Goal: Task Accomplishment & Management: Manage account settings

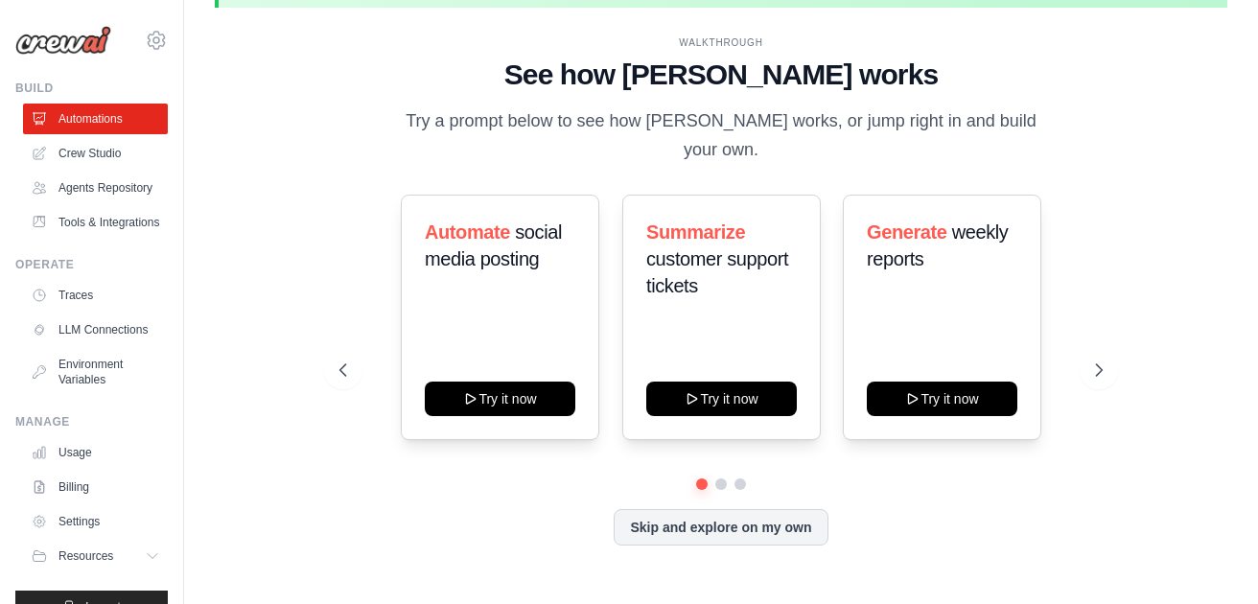
scroll to position [66, 0]
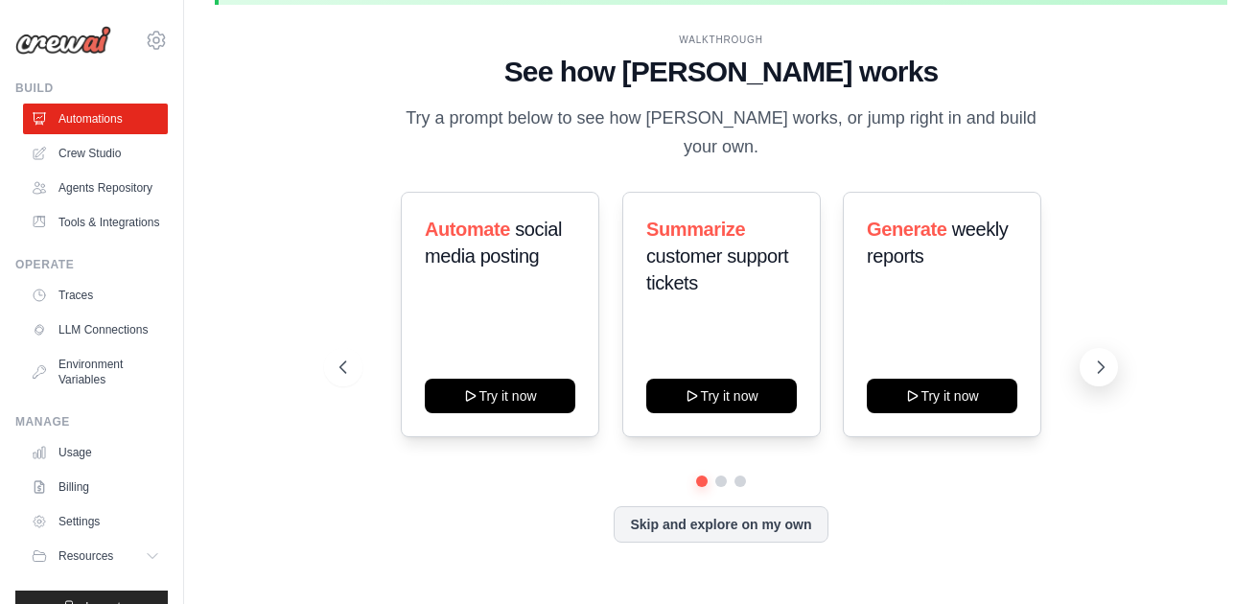
click at [1106, 358] on icon at bounding box center [1100, 367] width 19 height 19
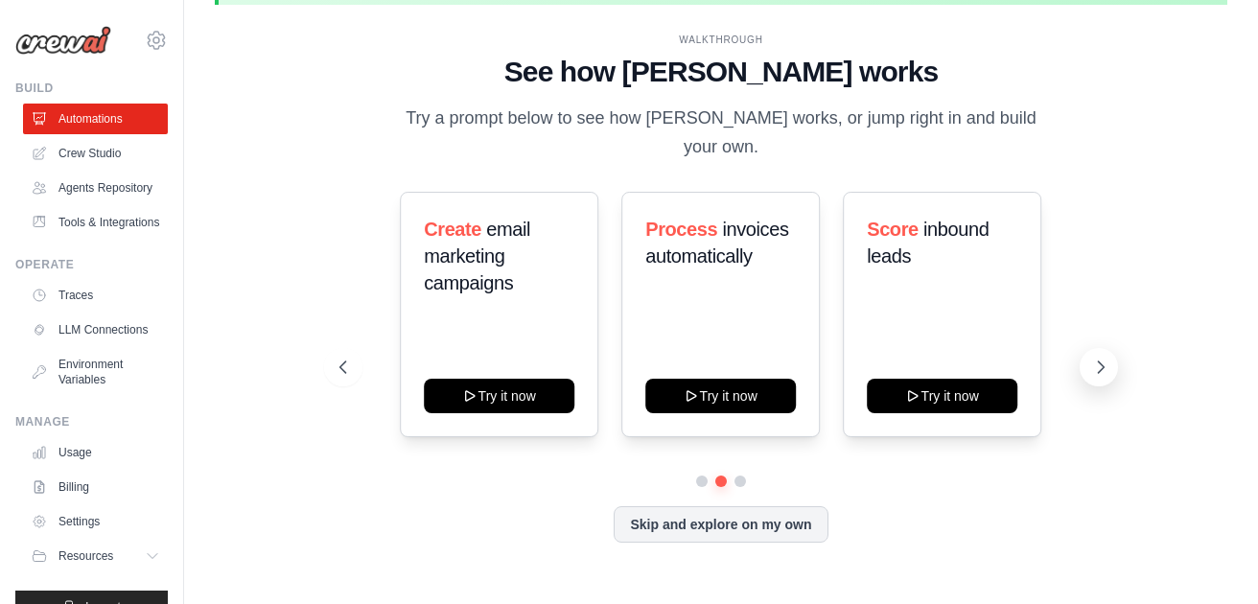
click at [1106, 358] on icon at bounding box center [1100, 367] width 19 height 19
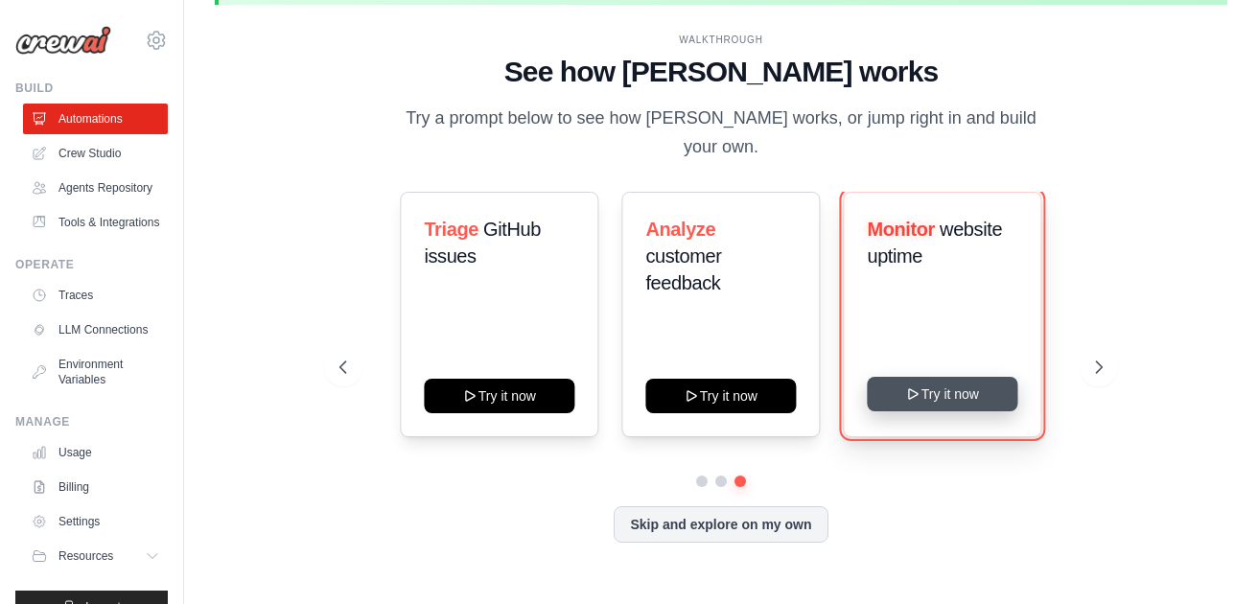
click at [925, 382] on button "Try it now" at bounding box center [942, 394] width 151 height 35
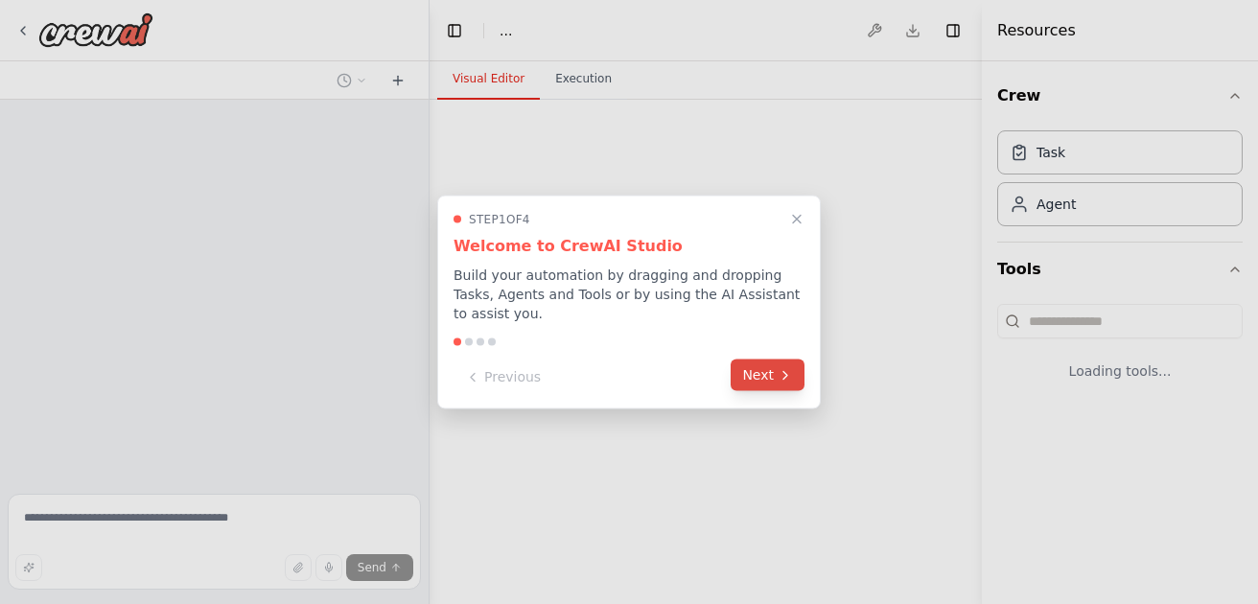
click at [755, 377] on button "Next" at bounding box center [767, 375] width 74 height 32
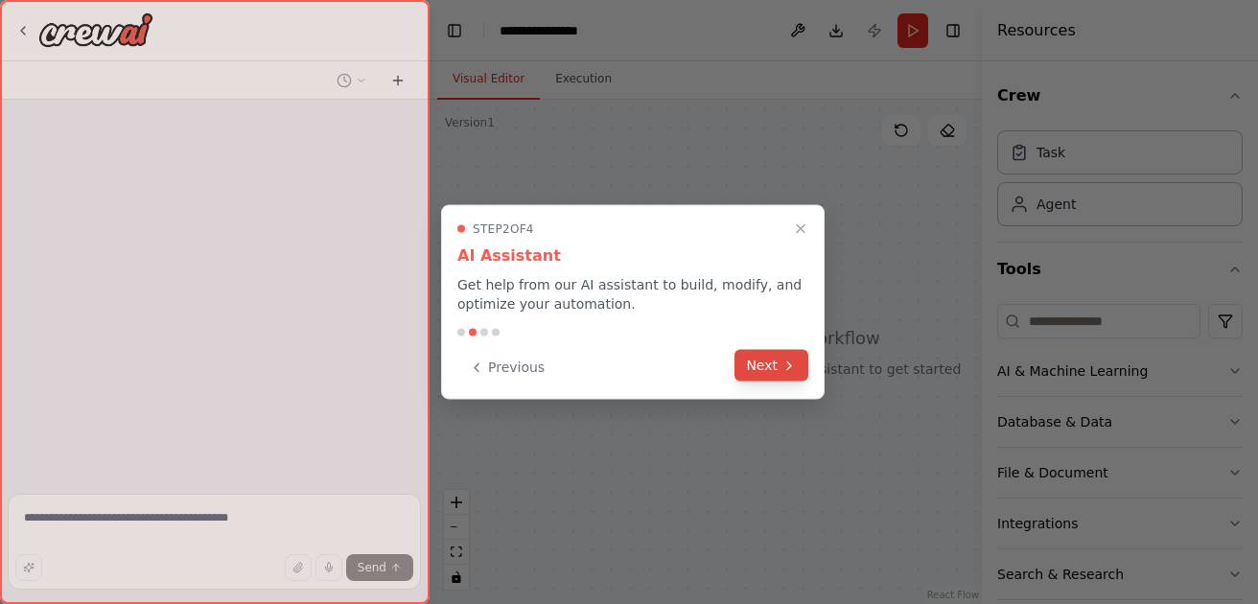
click at [755, 367] on button "Next" at bounding box center [771, 366] width 74 height 32
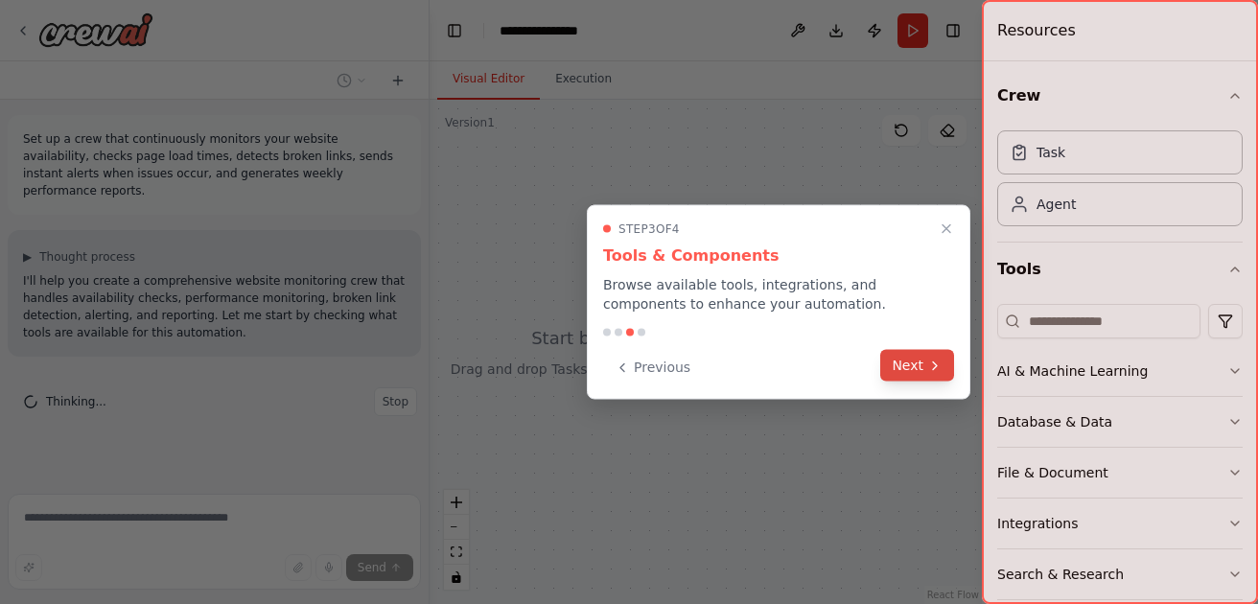
click at [930, 370] on icon at bounding box center [934, 365] width 15 height 15
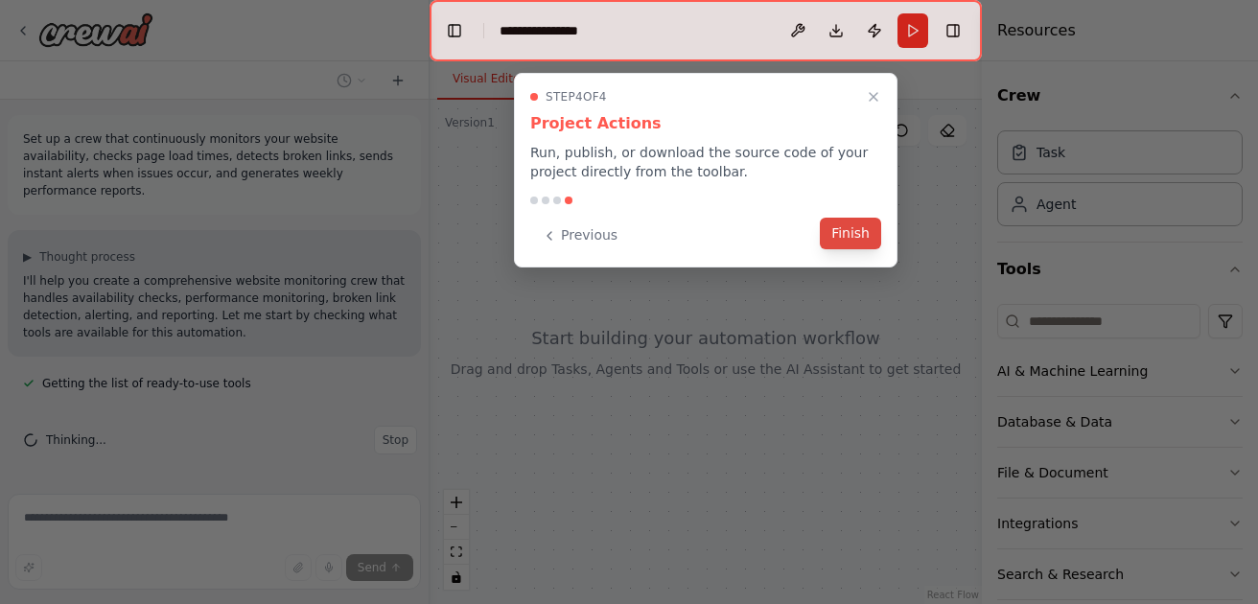
click at [856, 230] on button "Finish" at bounding box center [850, 234] width 61 height 32
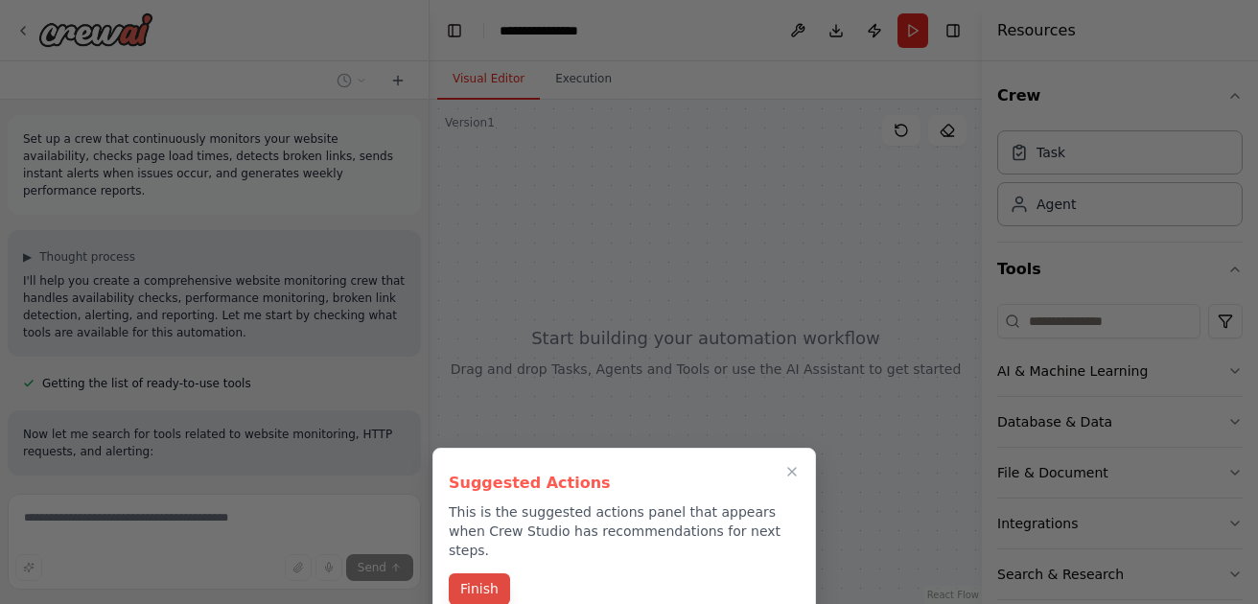
click at [476, 584] on button "Finish" at bounding box center [479, 589] width 61 height 32
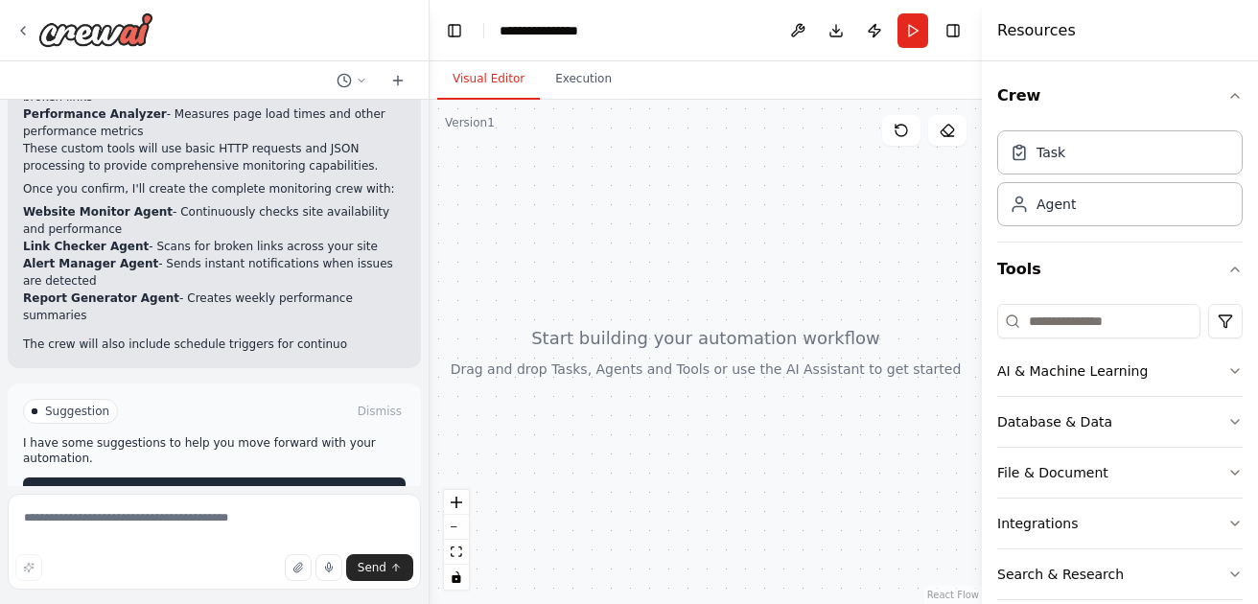
click at [208, 442] on div "Suggestion Dismiss I have some suggestions to help you move forward with your a…" at bounding box center [214, 453] width 382 height 109
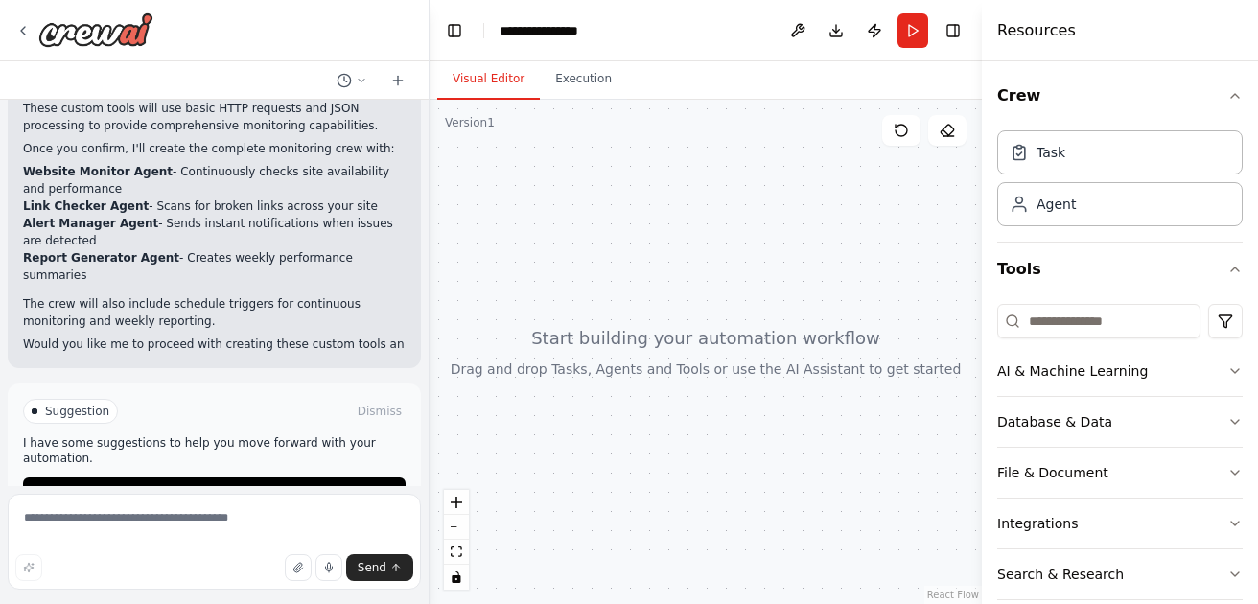
scroll to position [819, 0]
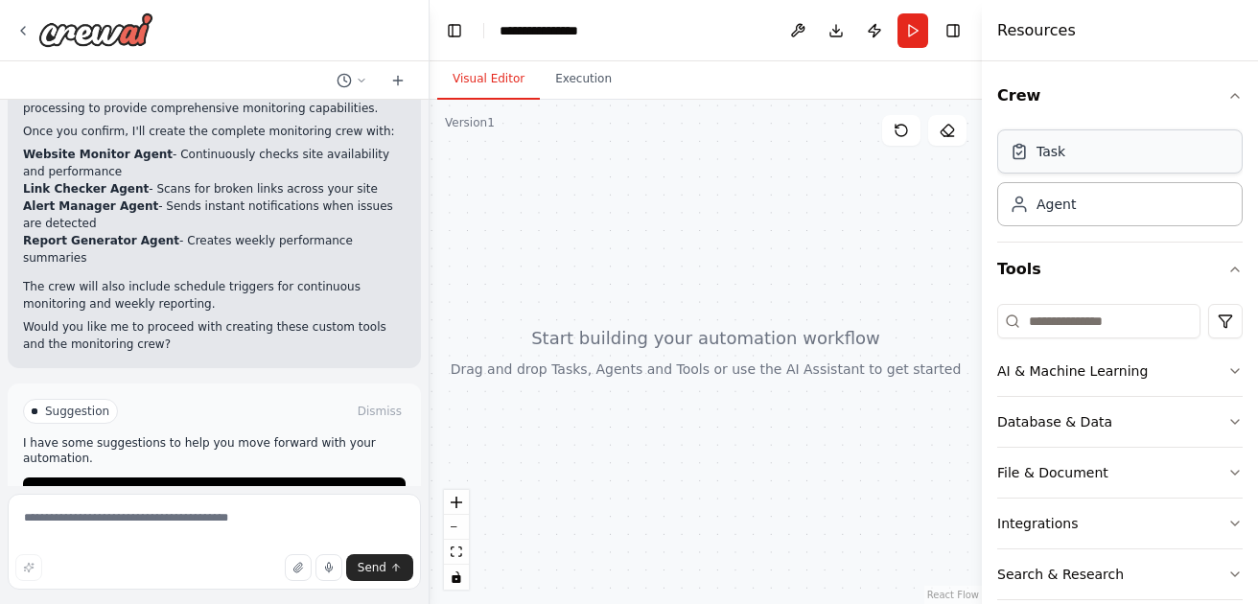
click at [1085, 154] on div "Task" at bounding box center [1119, 151] width 245 height 44
click at [1084, 206] on div "Agent" at bounding box center [1119, 203] width 245 height 44
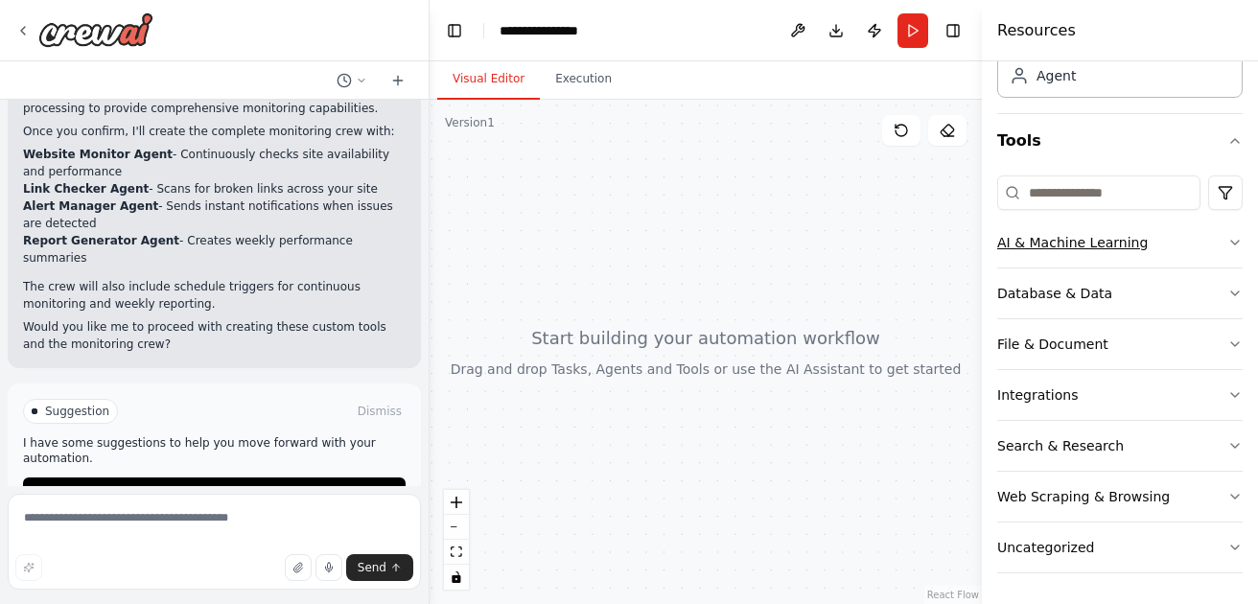
scroll to position [0, 0]
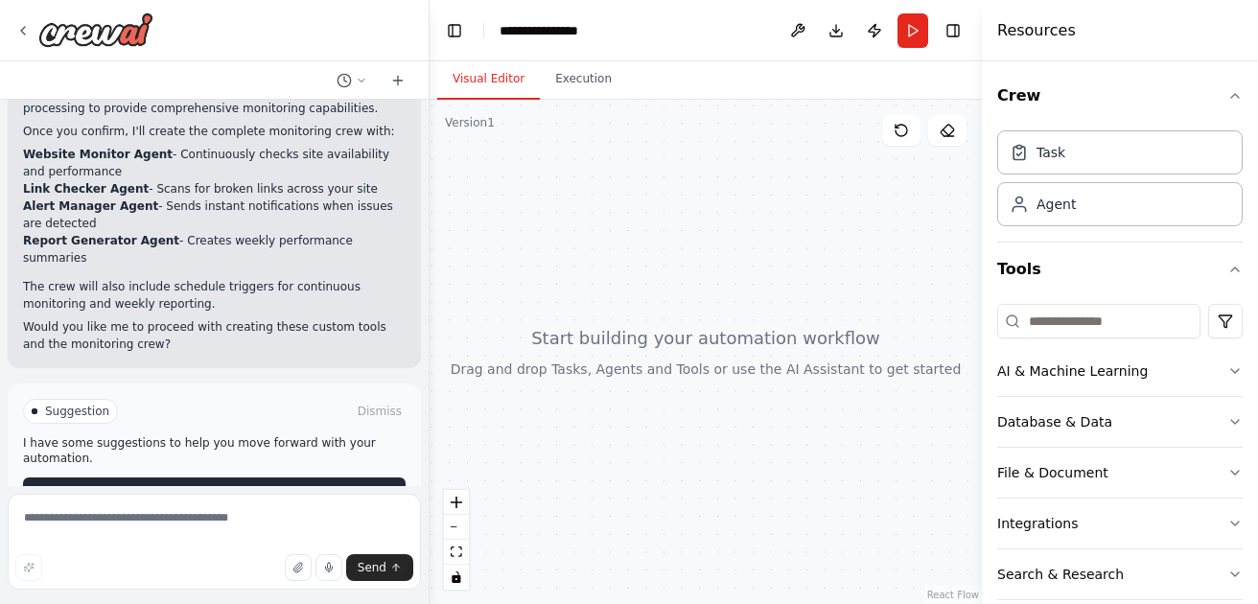
click at [214, 485] on span "Enable coding skills" at bounding box center [222, 492] width 113 height 15
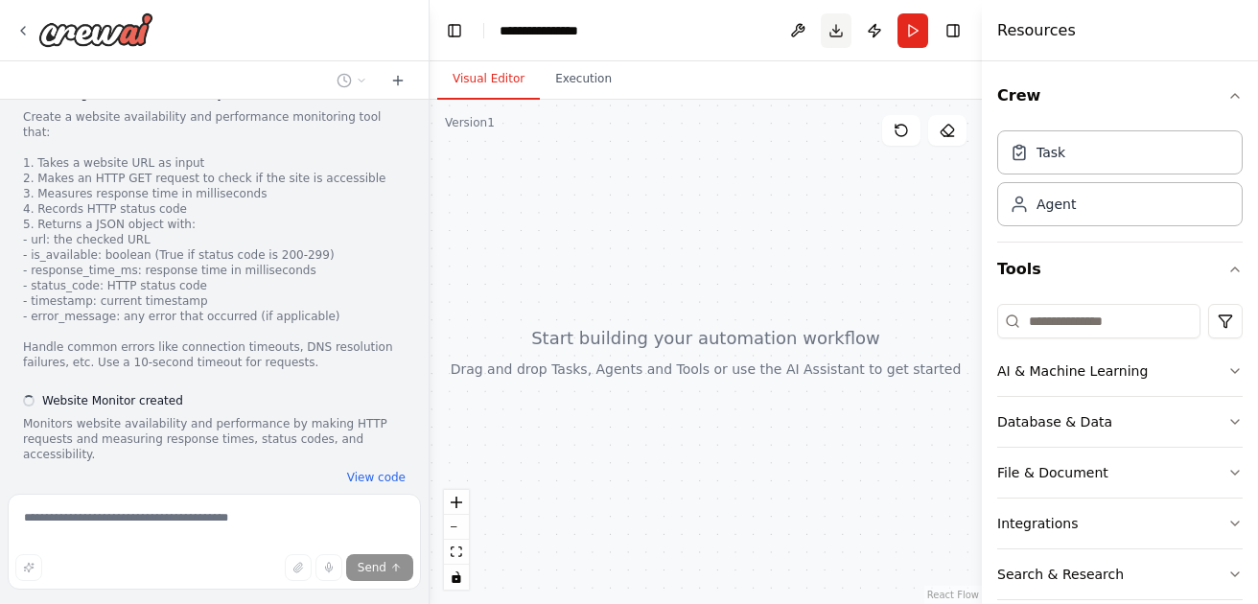
scroll to position [1252, 0]
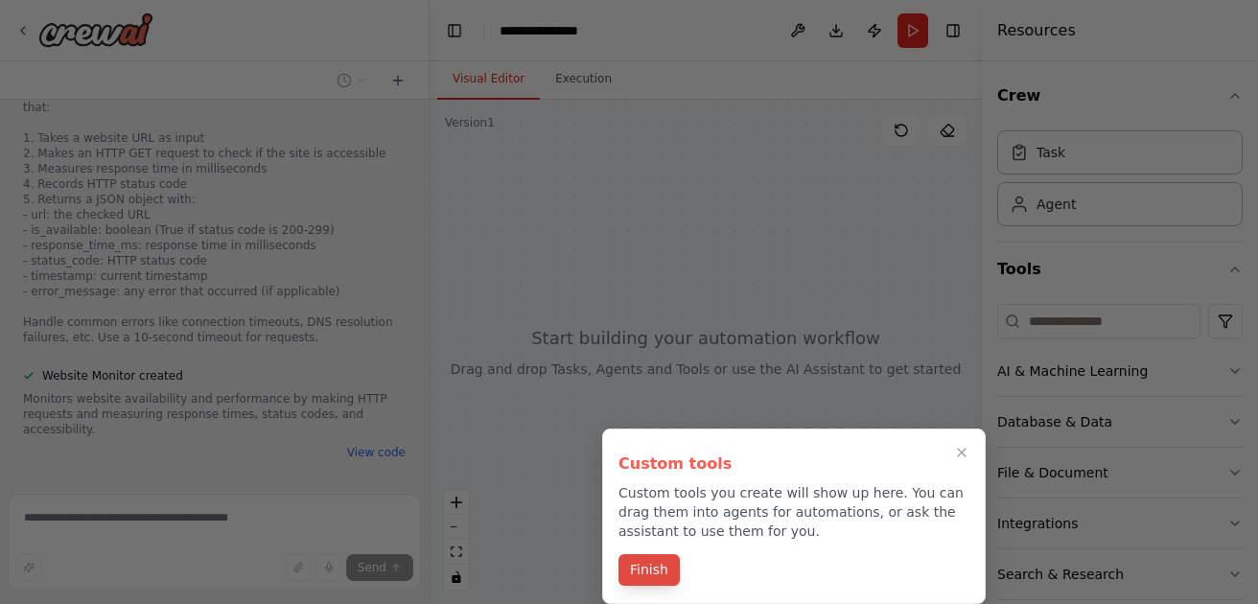
click at [659, 572] on button "Finish" at bounding box center [648, 570] width 61 height 32
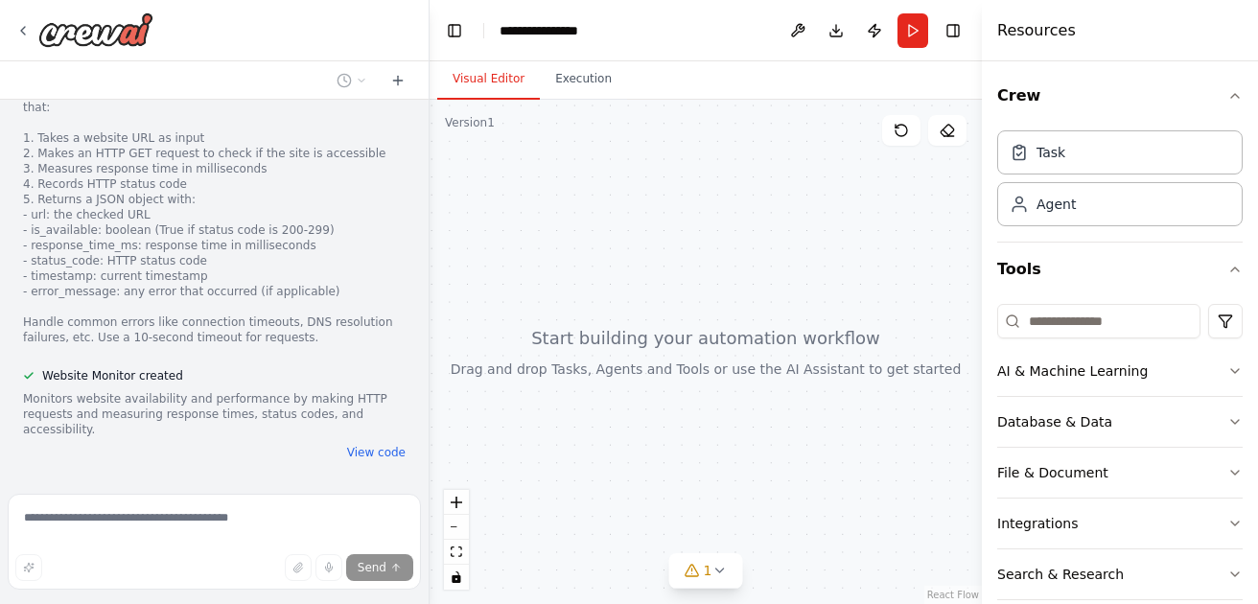
click at [543, 380] on div at bounding box center [705, 352] width 552 height 504
click at [374, 445] on button "View code" at bounding box center [376, 452] width 58 height 15
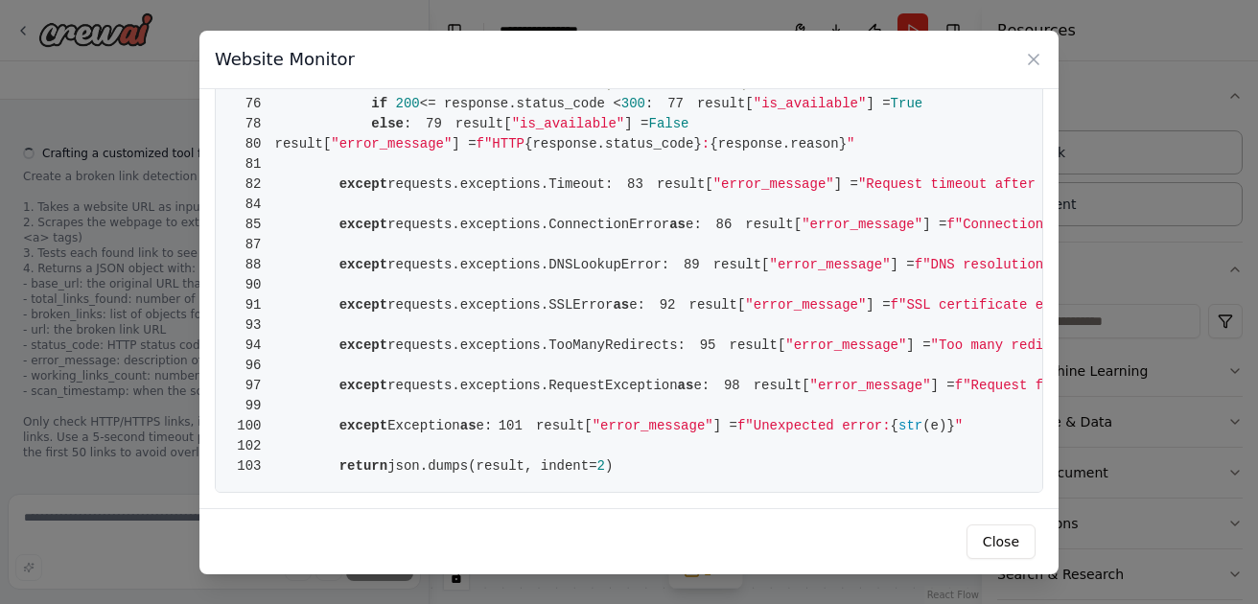
scroll to position [1718, 0]
click at [1011, 539] on button "Close" at bounding box center [1000, 541] width 69 height 35
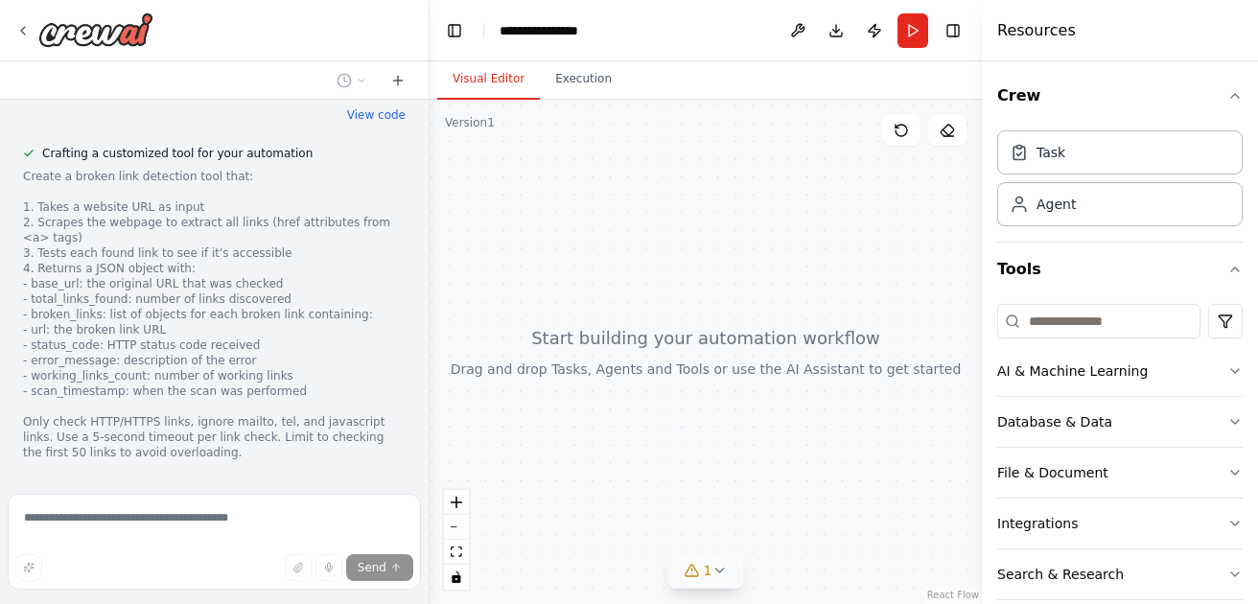
click at [717, 569] on icon at bounding box center [718, 570] width 15 height 15
click at [715, 378] on div at bounding box center [705, 352] width 552 height 504
click at [689, 197] on div at bounding box center [705, 352] width 552 height 504
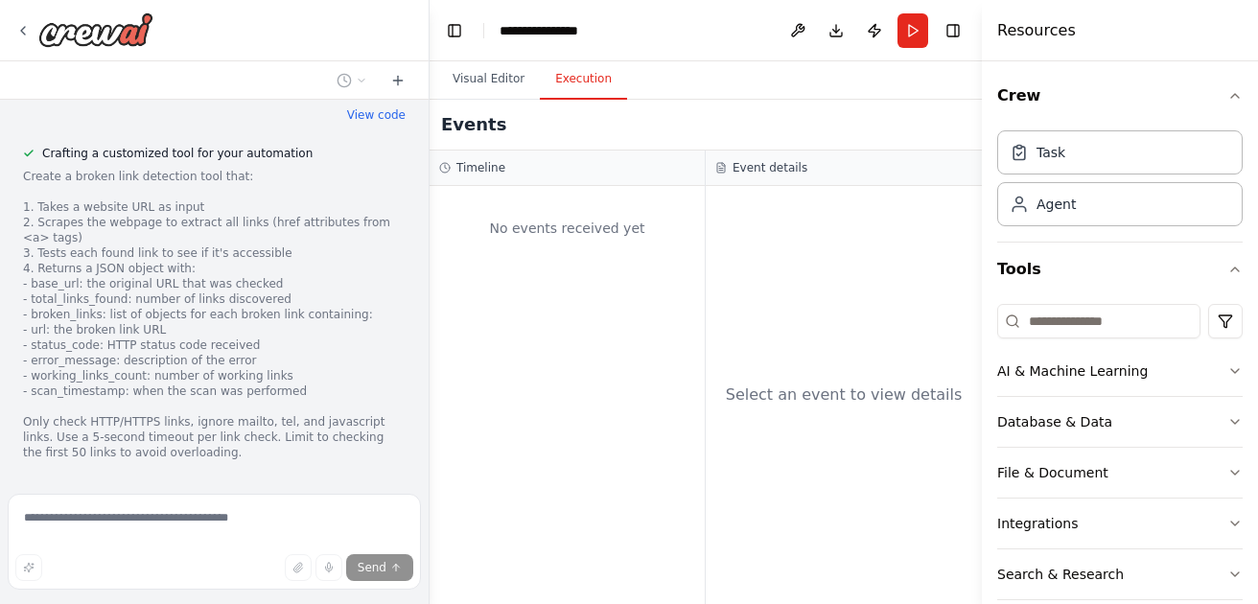
click at [577, 81] on button "Execution" at bounding box center [583, 79] width 87 height 40
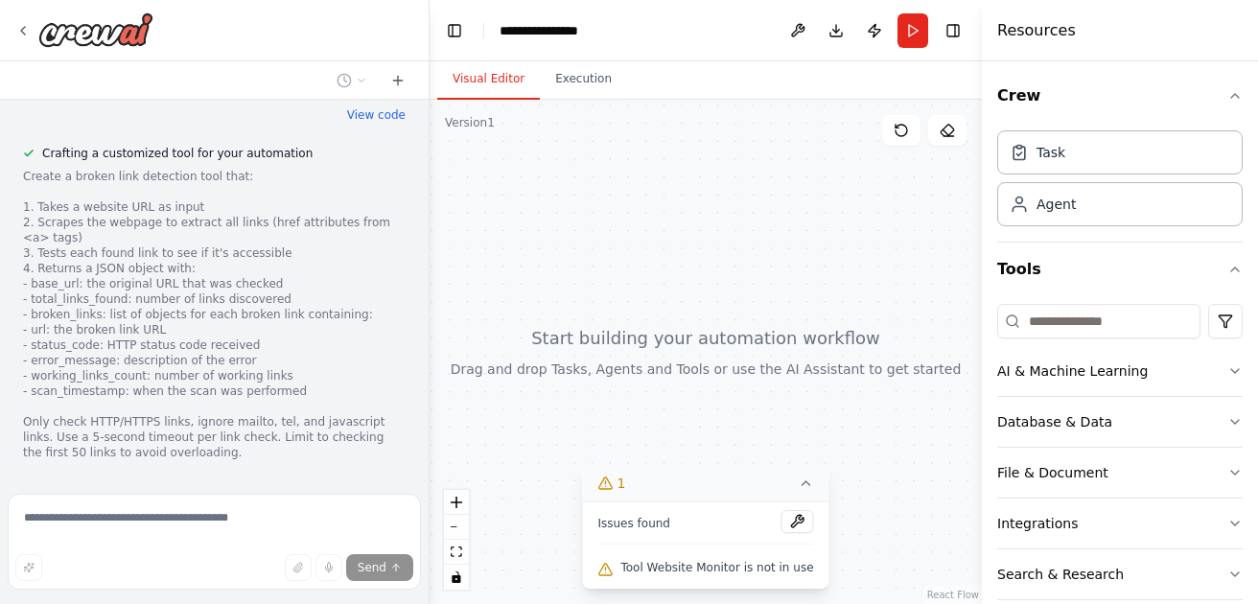
click at [490, 80] on button "Visual Editor" at bounding box center [488, 79] width 103 height 40
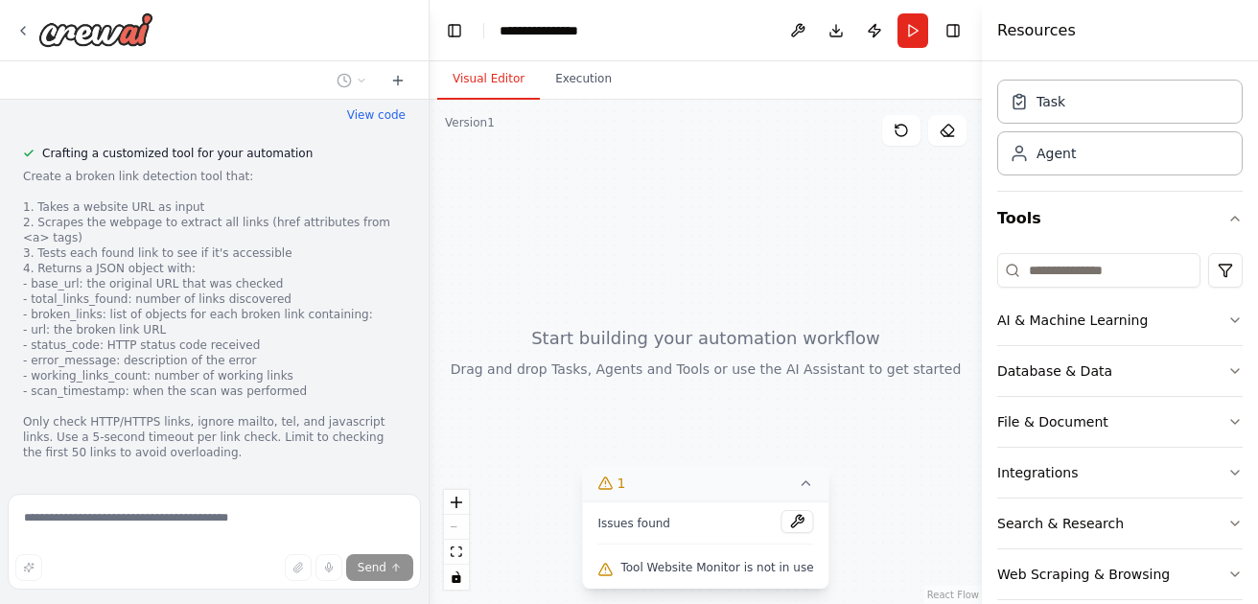
scroll to position [0, 0]
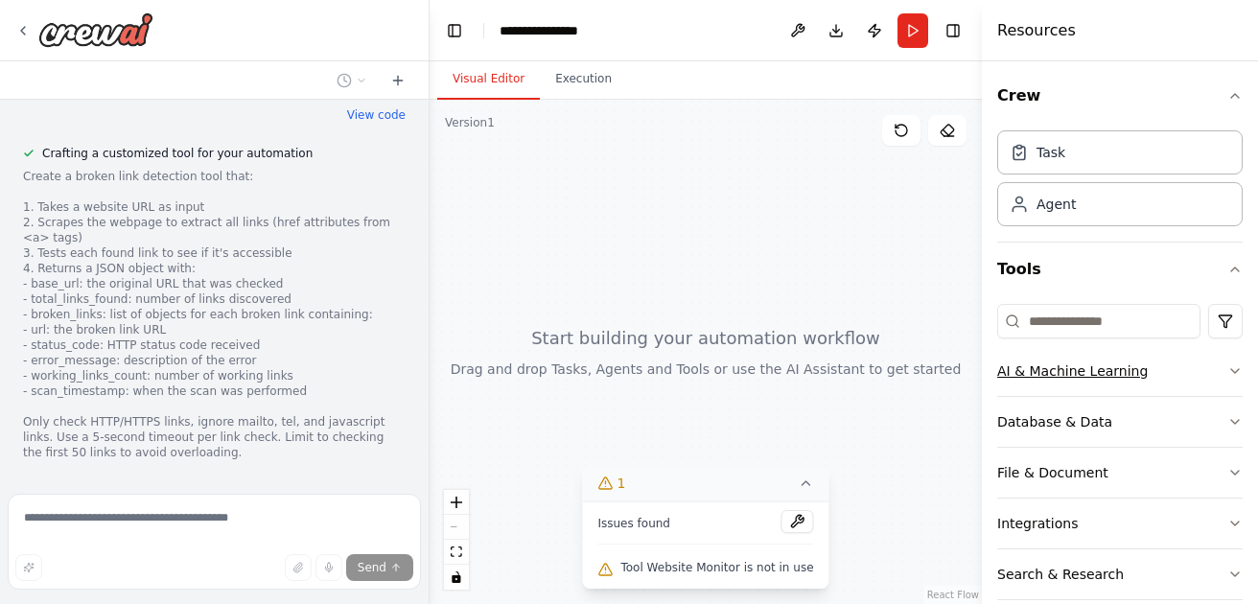
click at [1056, 367] on div "AI & Machine Learning" at bounding box center [1072, 370] width 151 height 19
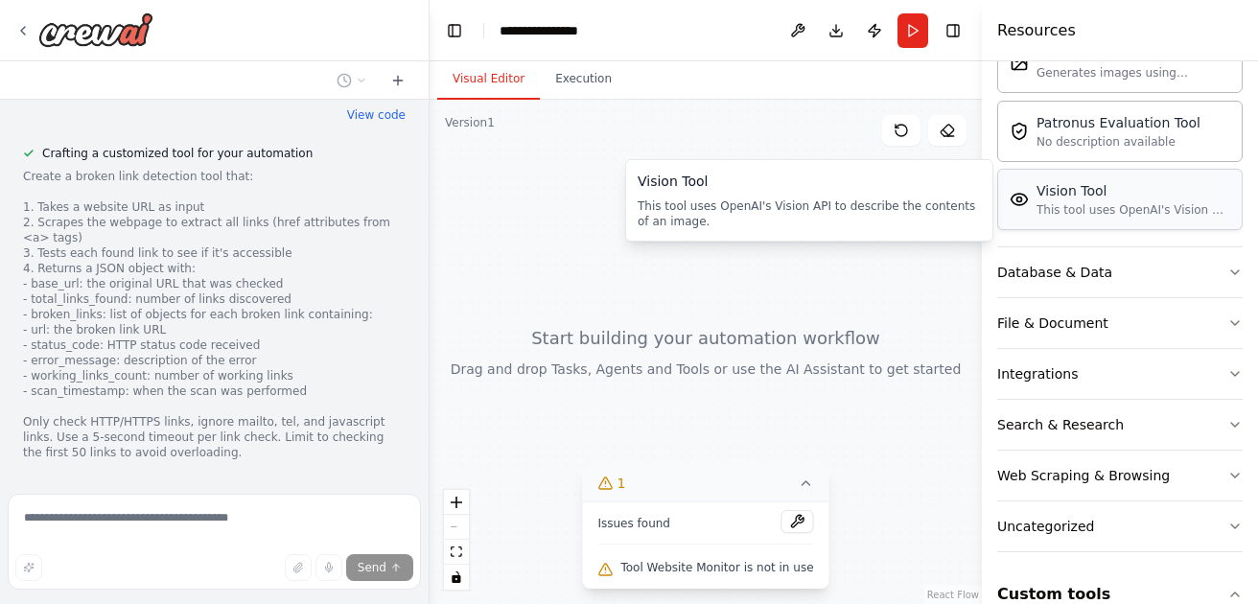
scroll to position [442, 0]
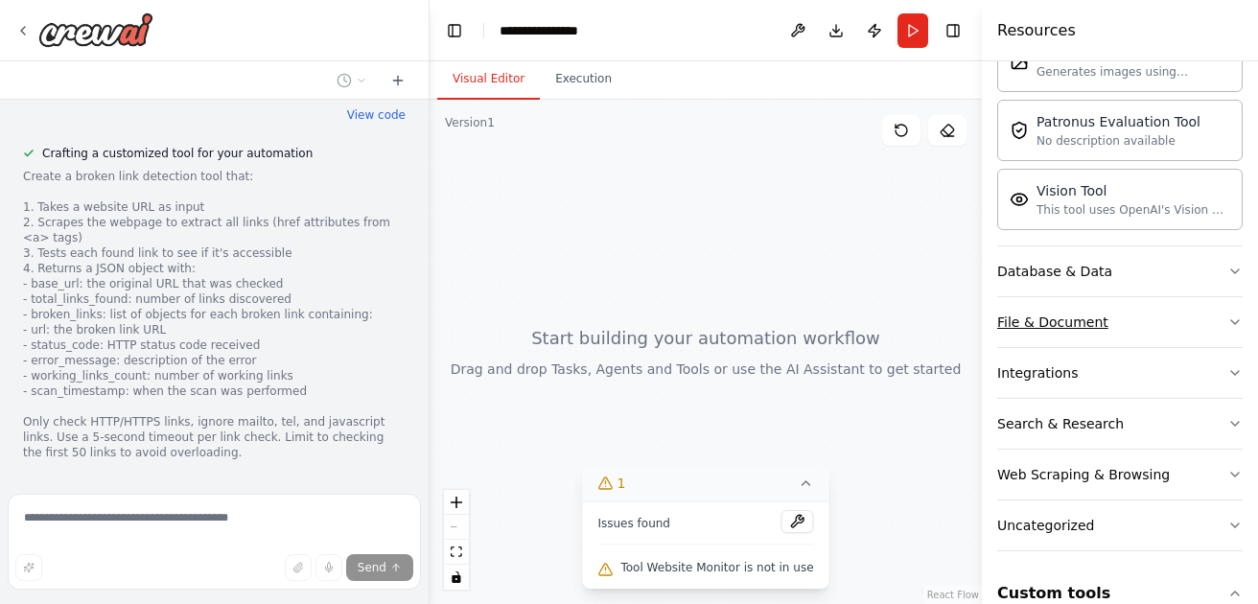
click at [1053, 318] on div "File & Document" at bounding box center [1052, 322] width 111 height 19
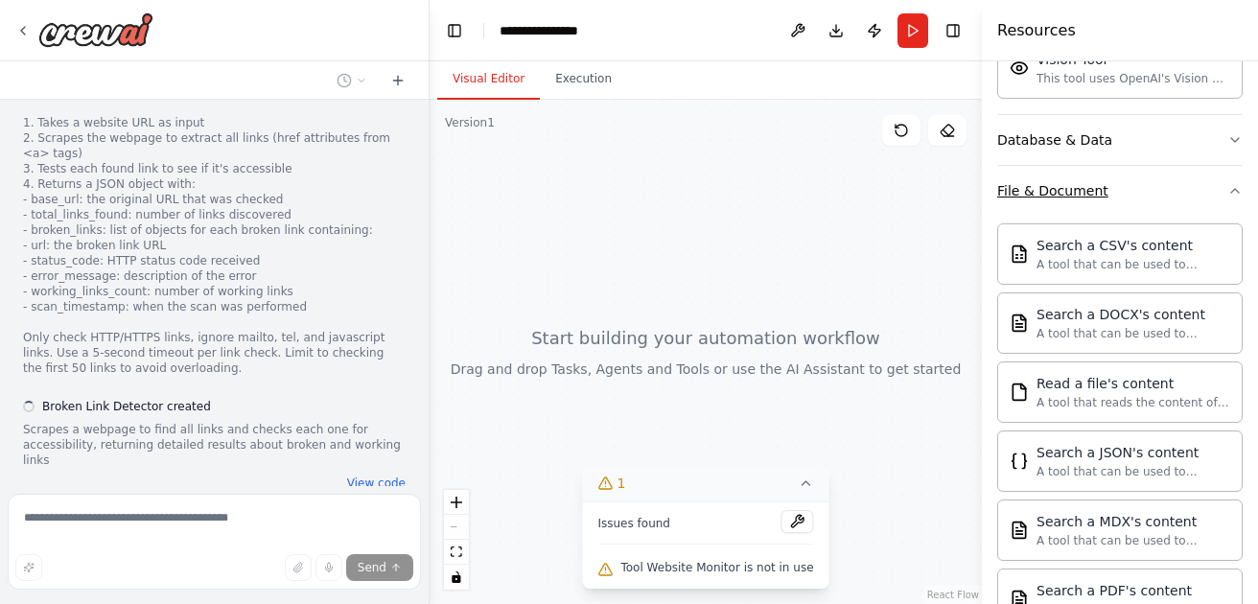
scroll to position [1689, 0]
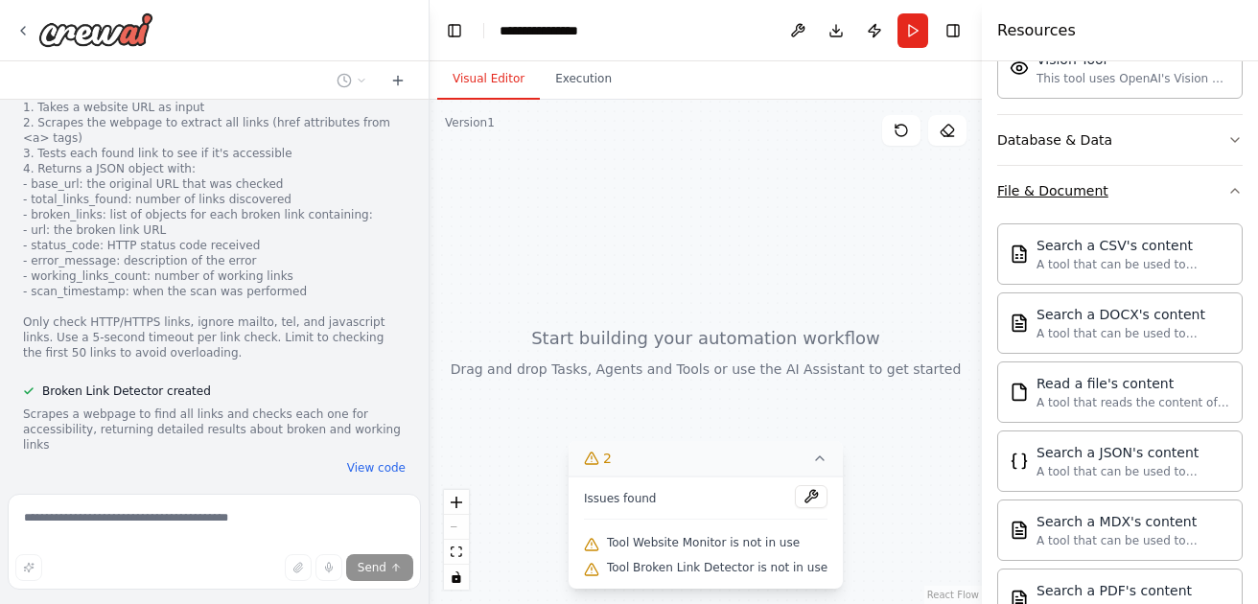
click at [1053, 318] on div "Search a DOCX's content" at bounding box center [1133, 314] width 194 height 19
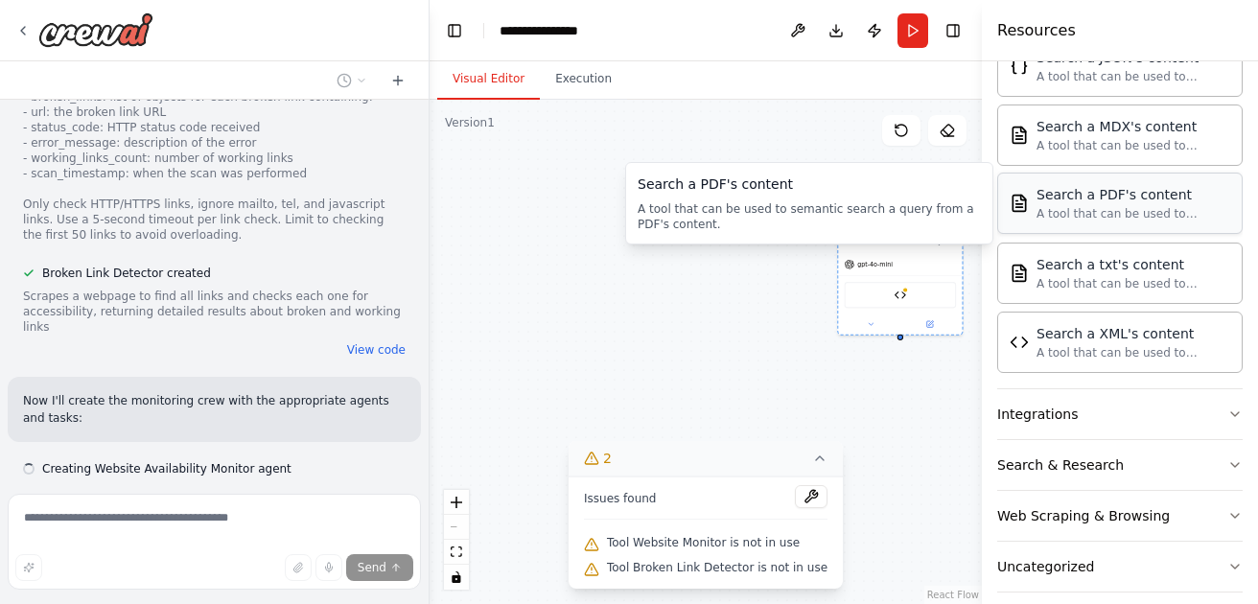
scroll to position [1808, 0]
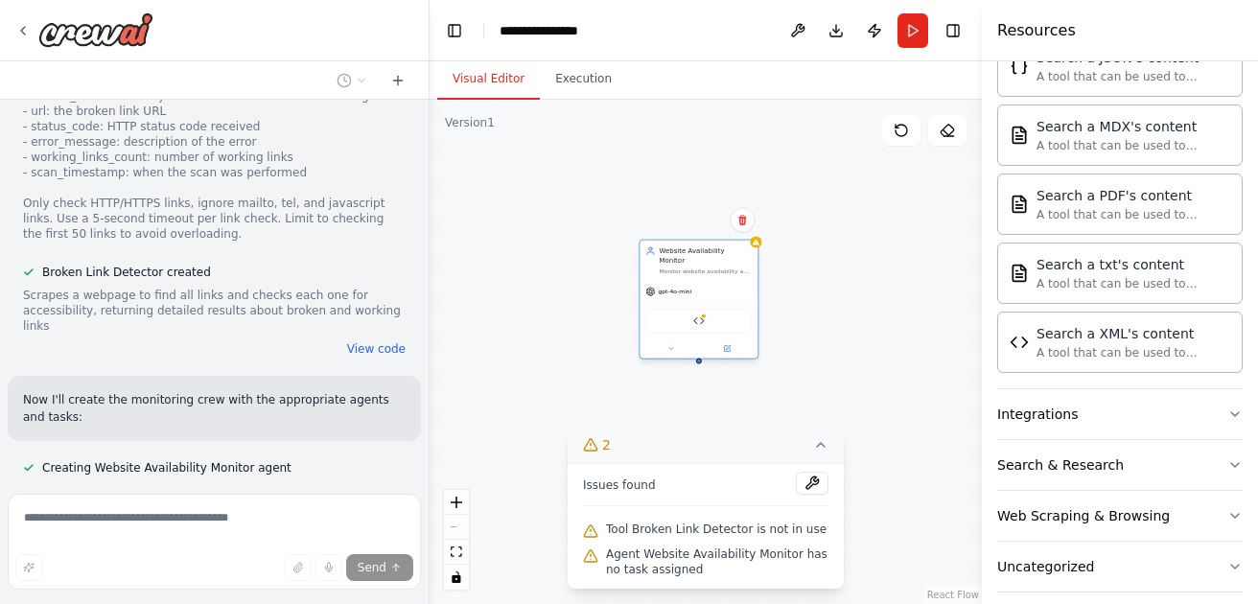
drag, startPoint x: 914, startPoint y: 226, endPoint x: 707, endPoint y: 255, distance: 208.1
click at [707, 255] on div "Website Availability Monitor Monitor website availability and performance by ch…" at bounding box center [705, 260] width 93 height 29
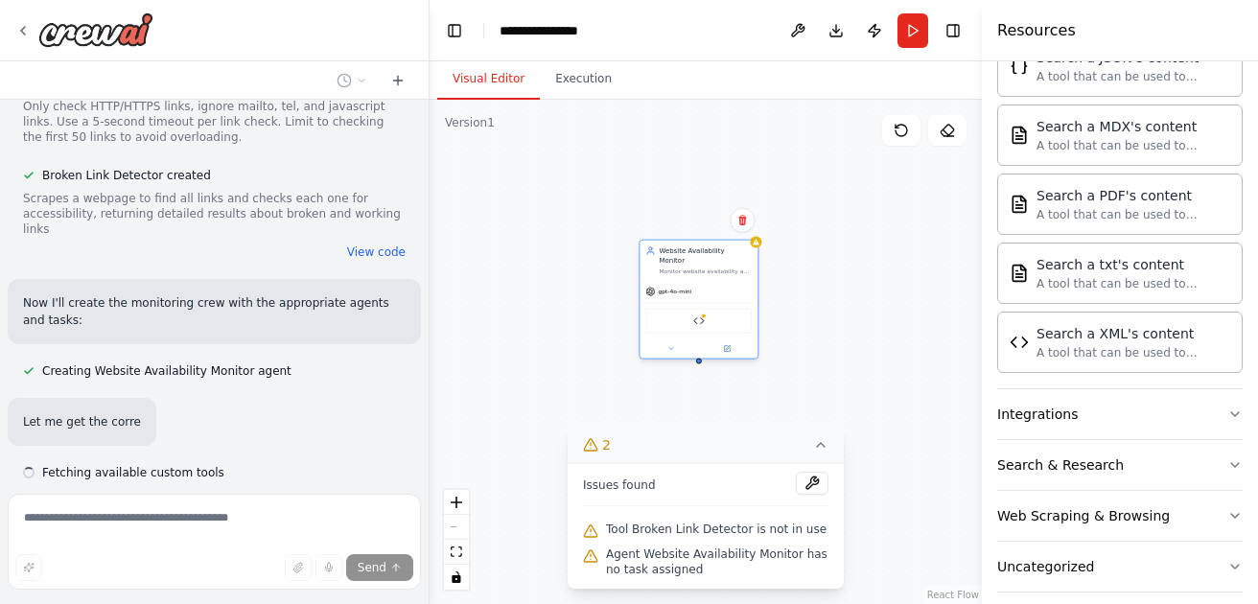
scroll to position [1910, 0]
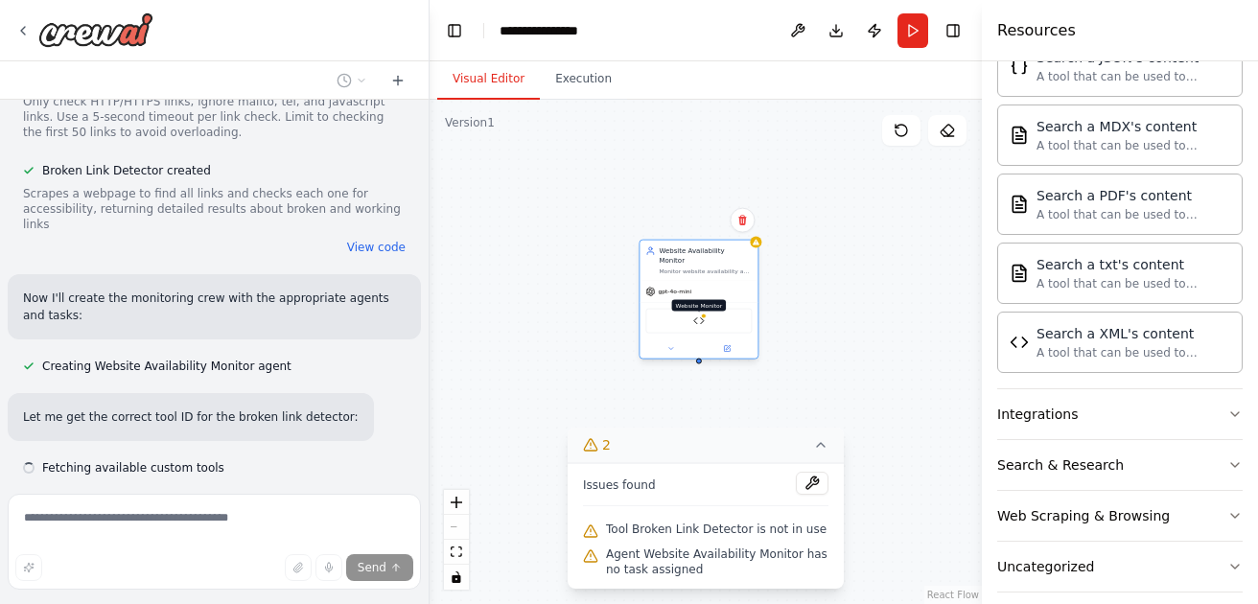
click at [696, 315] on img at bounding box center [699, 321] width 12 height 12
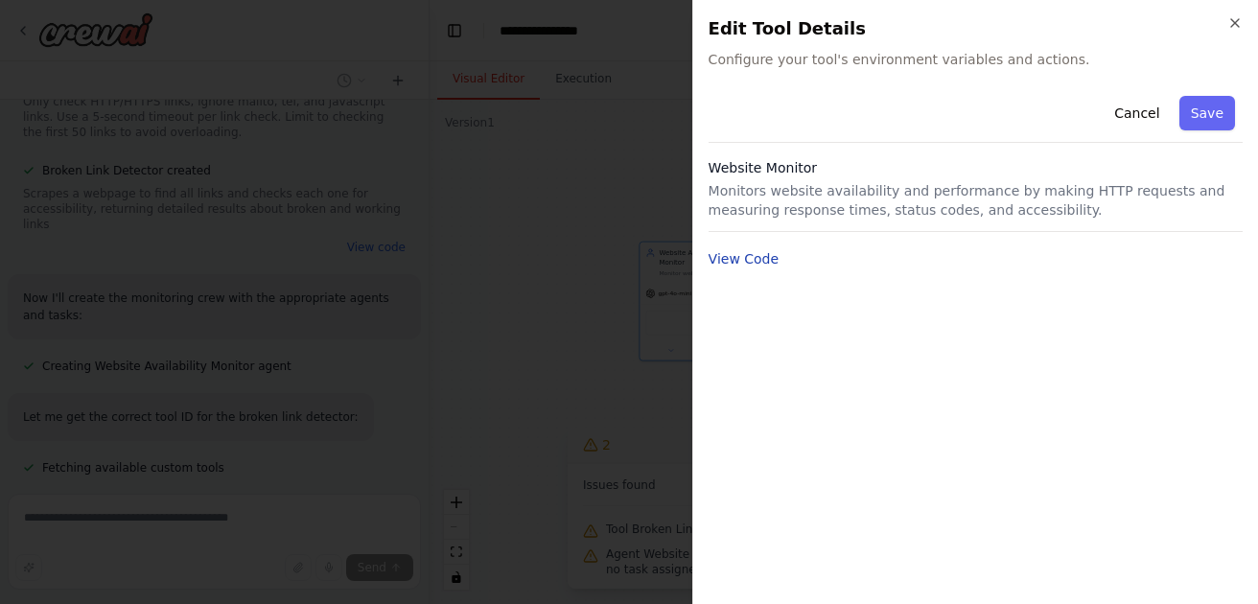
click at [749, 258] on button "View Code" at bounding box center [743, 258] width 71 height 19
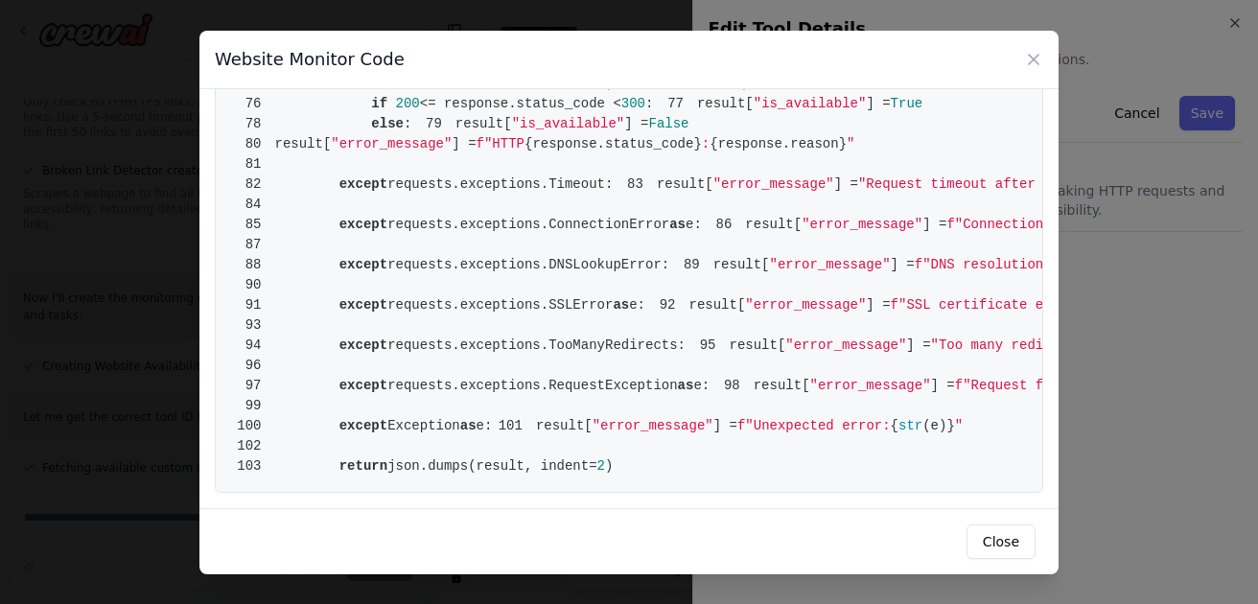
scroll to position [1718, 0]
click at [1036, 57] on icon at bounding box center [1033, 59] width 19 height 19
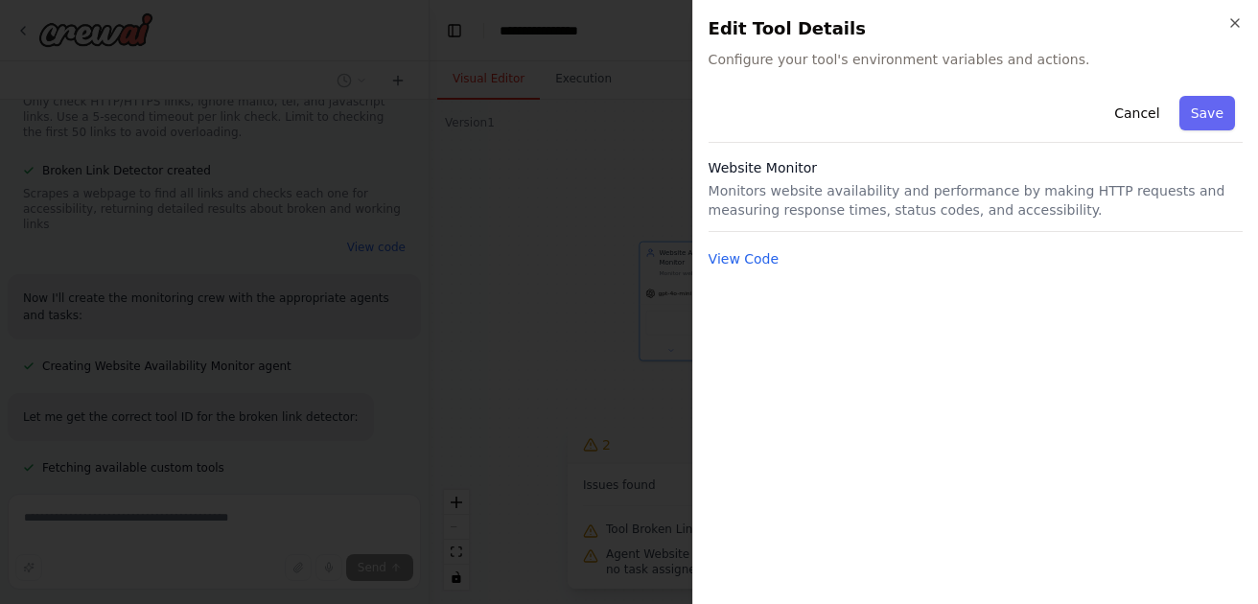
scroll to position [1948, 0]
click at [1137, 105] on button "Cancel" at bounding box center [1136, 113] width 68 height 35
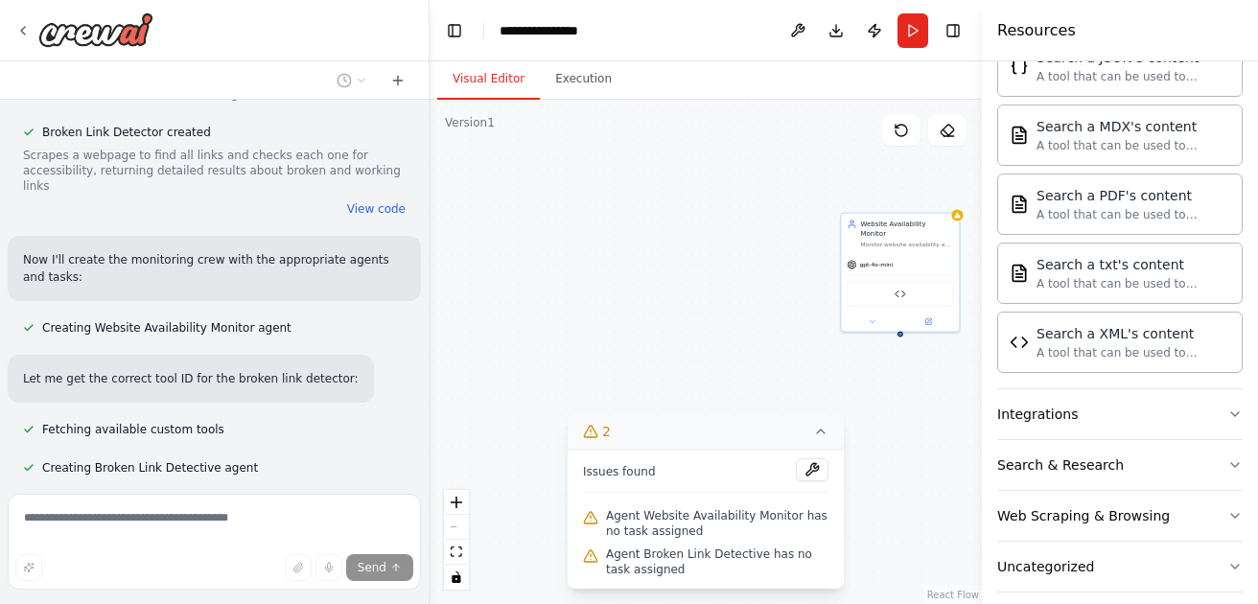
click at [397, 517] on span "Stop" at bounding box center [395, 524] width 26 height 15
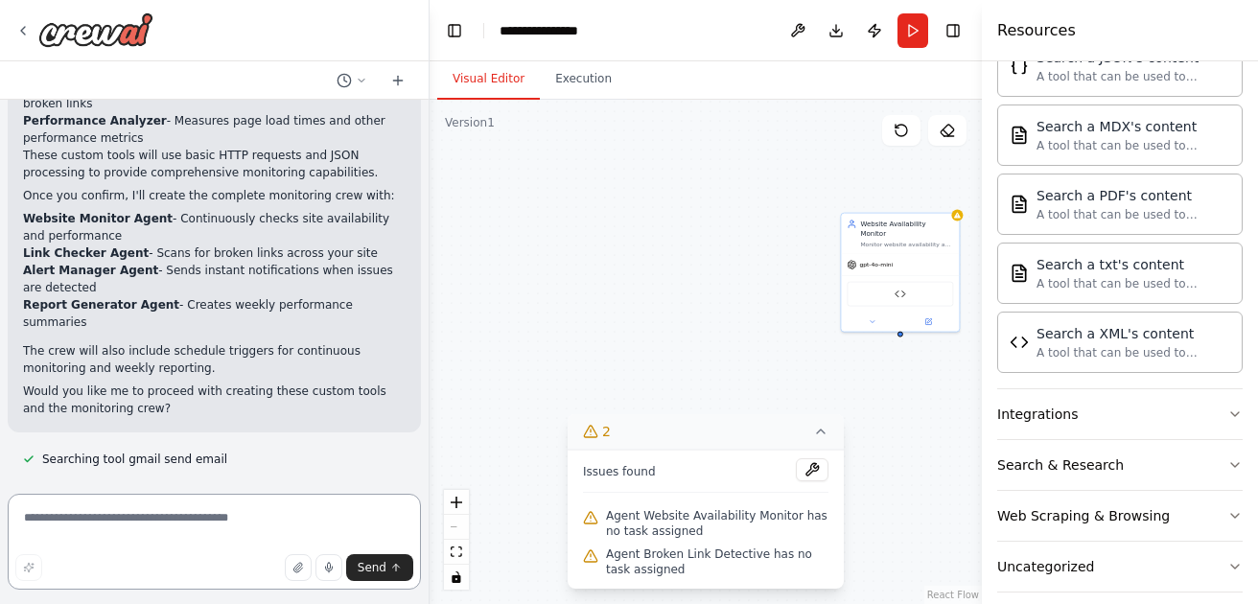
scroll to position [702, 0]
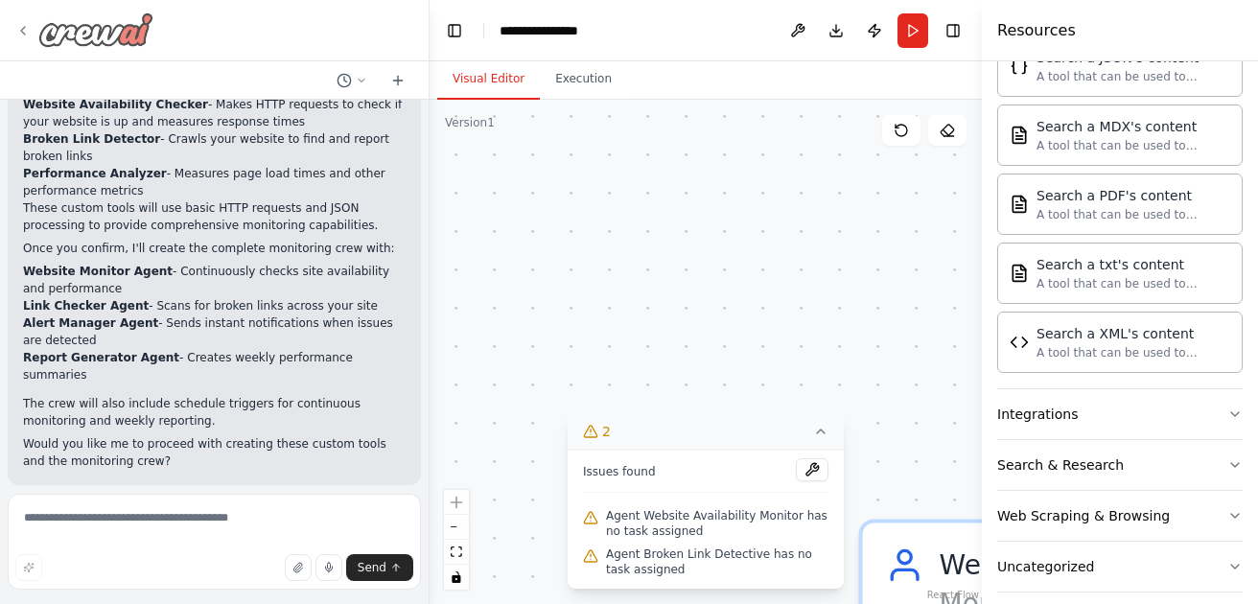
click at [21, 31] on icon at bounding box center [23, 31] width 4 height 8
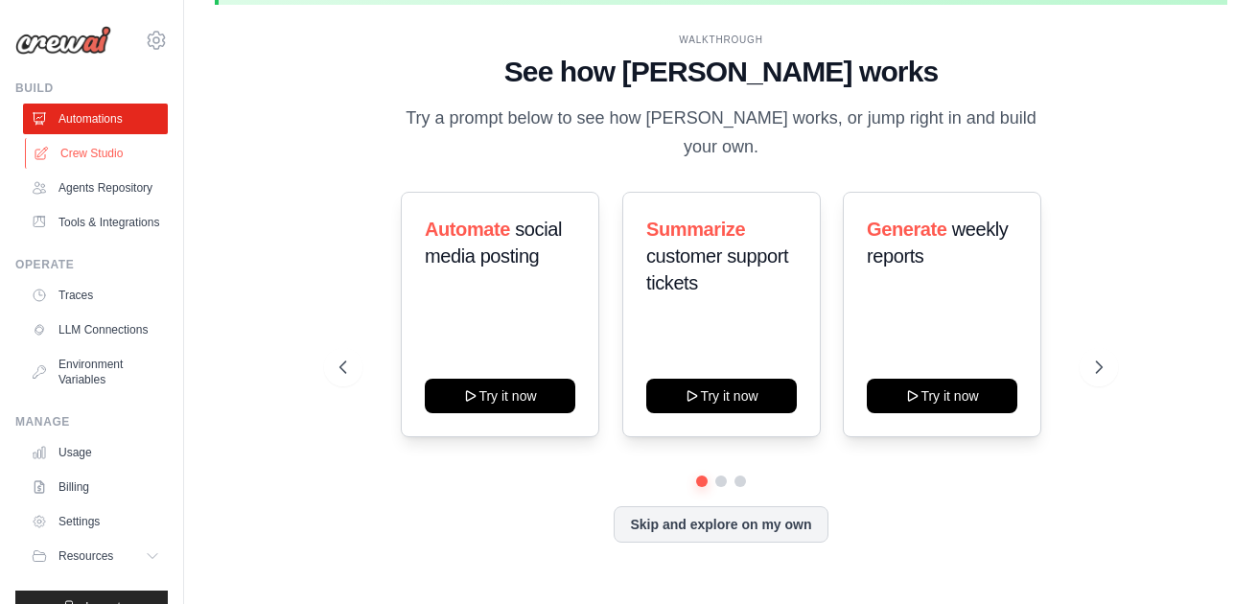
click at [99, 151] on link "Crew Studio" at bounding box center [97, 153] width 145 height 31
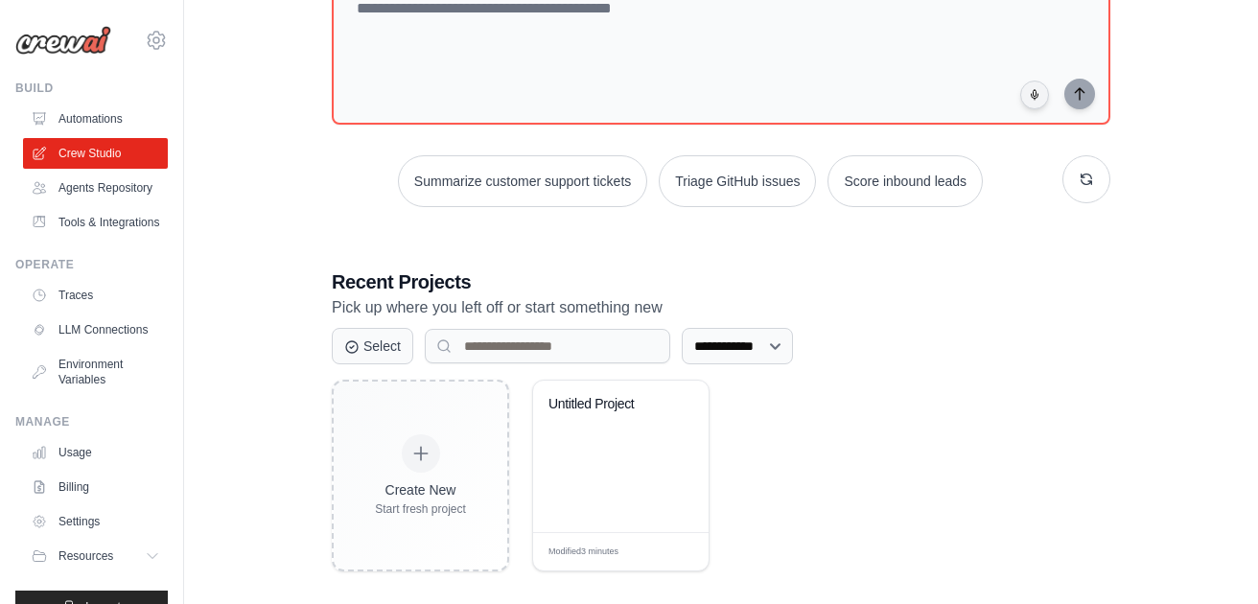
scroll to position [235, 0]
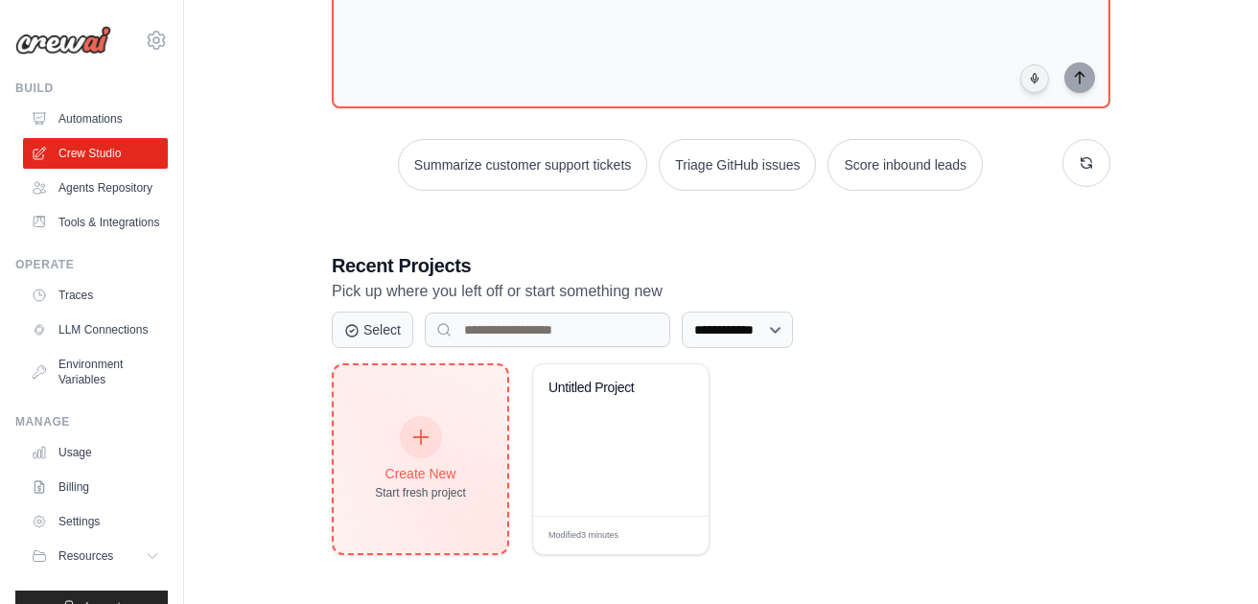
click at [424, 428] on icon at bounding box center [420, 437] width 21 height 21
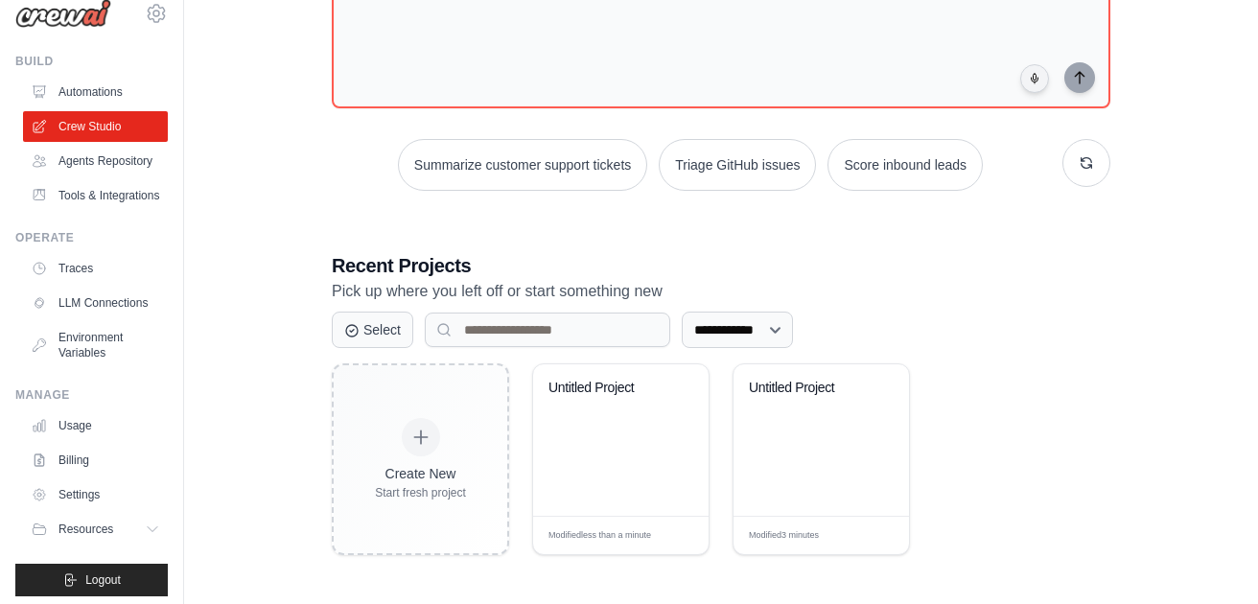
scroll to position [35, 0]
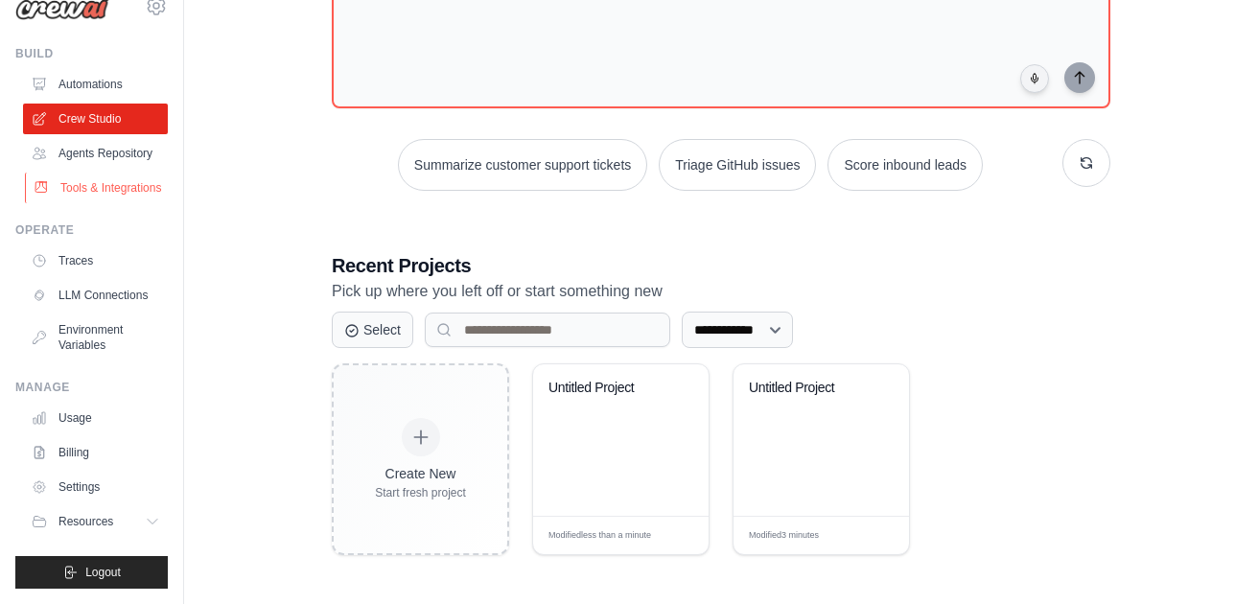
click at [111, 188] on link "Tools & Integrations" at bounding box center [97, 188] width 145 height 31
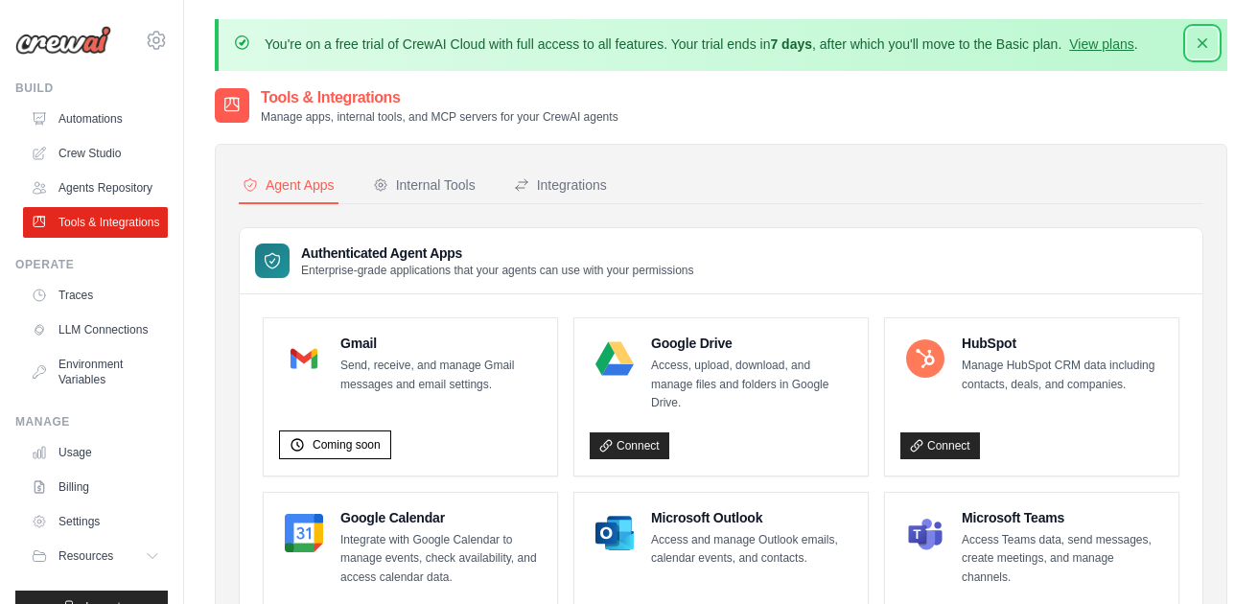
click at [1204, 41] on icon "button" at bounding box center [1202, 43] width 10 height 10
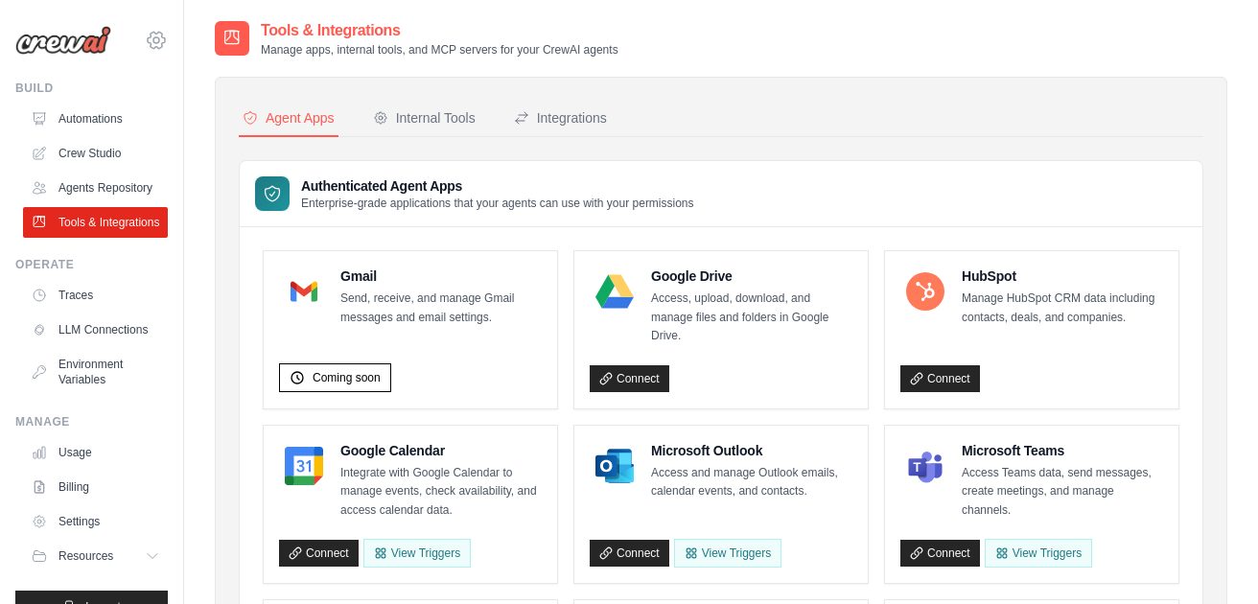
click at [153, 38] on icon at bounding box center [156, 40] width 6 height 6
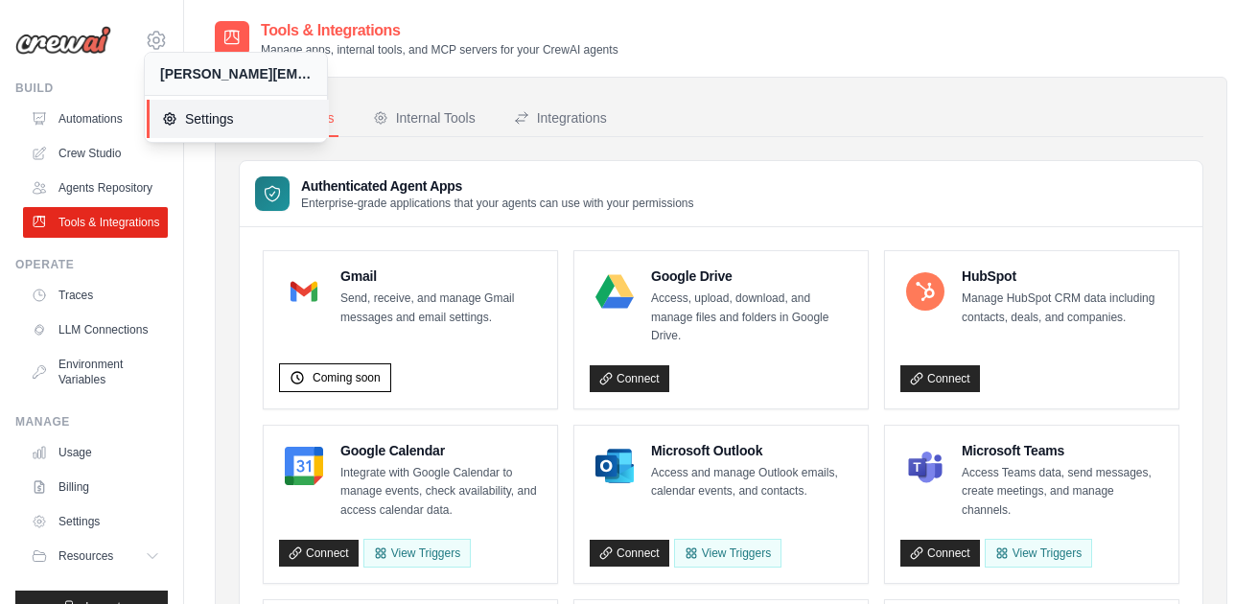
click at [188, 119] on span "Settings" at bounding box center [237, 118] width 151 height 19
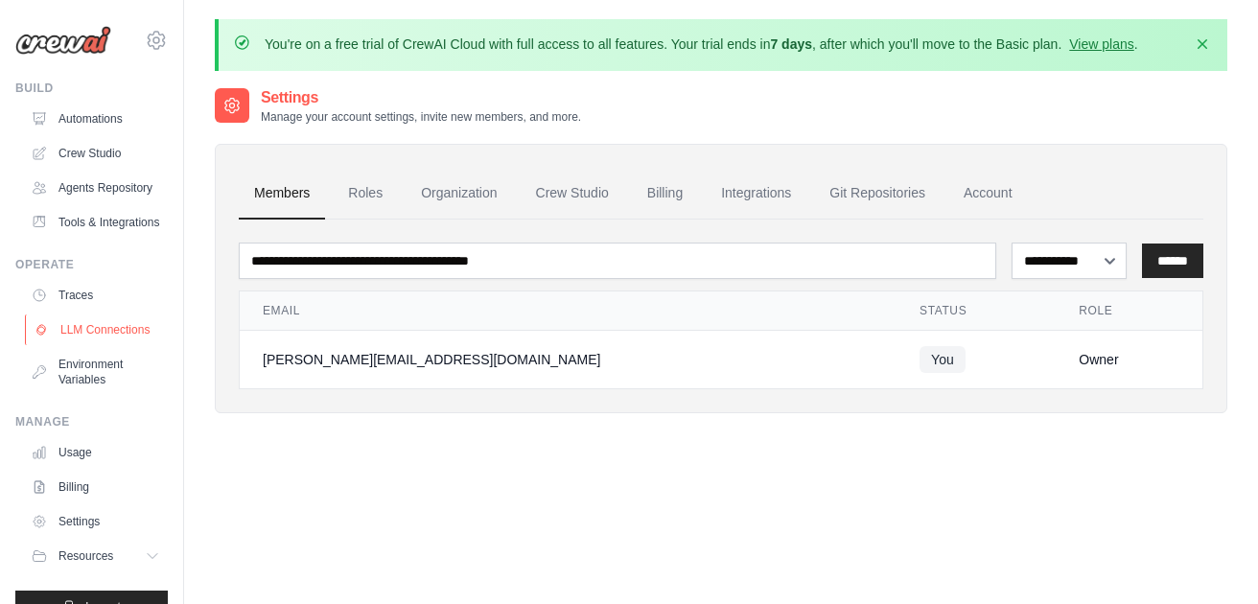
scroll to position [35, 0]
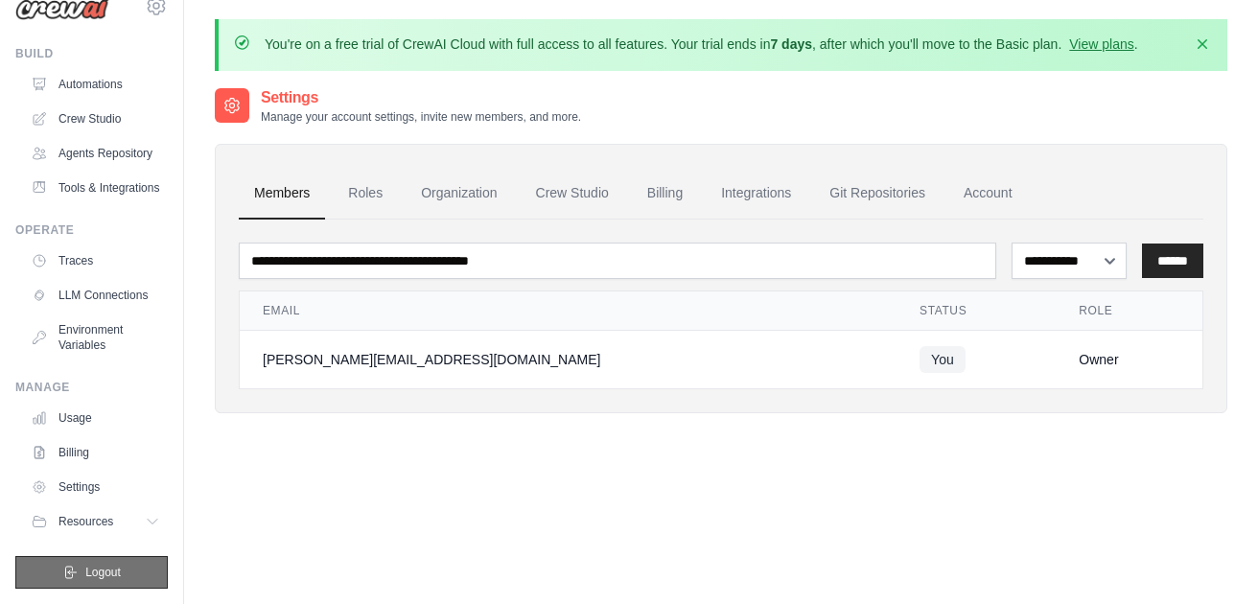
click at [98, 566] on span "Logout" at bounding box center [102, 572] width 35 height 15
click at [104, 567] on span "Logout" at bounding box center [102, 572] width 35 height 15
